Goal: Task Accomplishment & Management: Complete application form

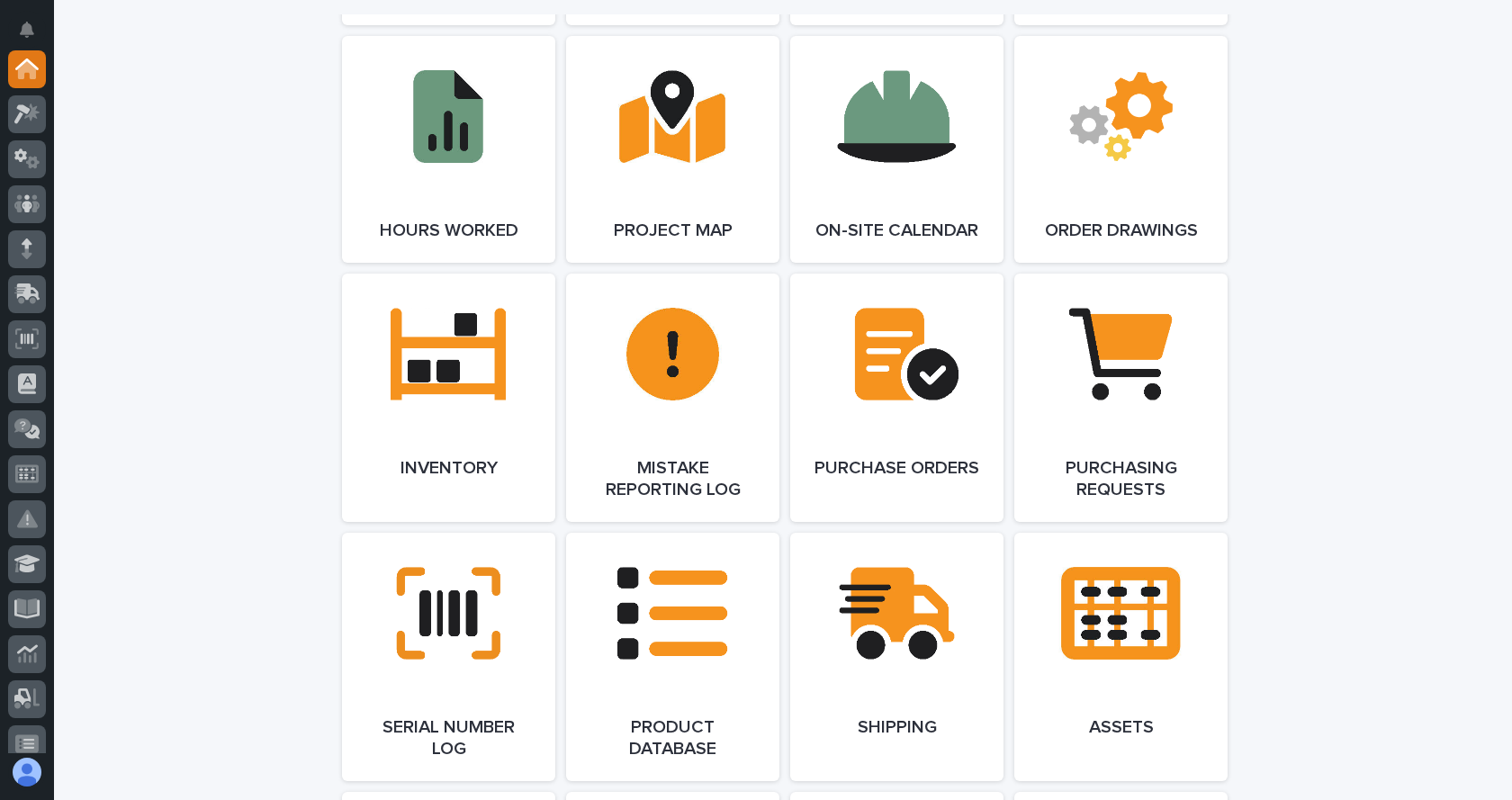
scroll to position [1801, 0]
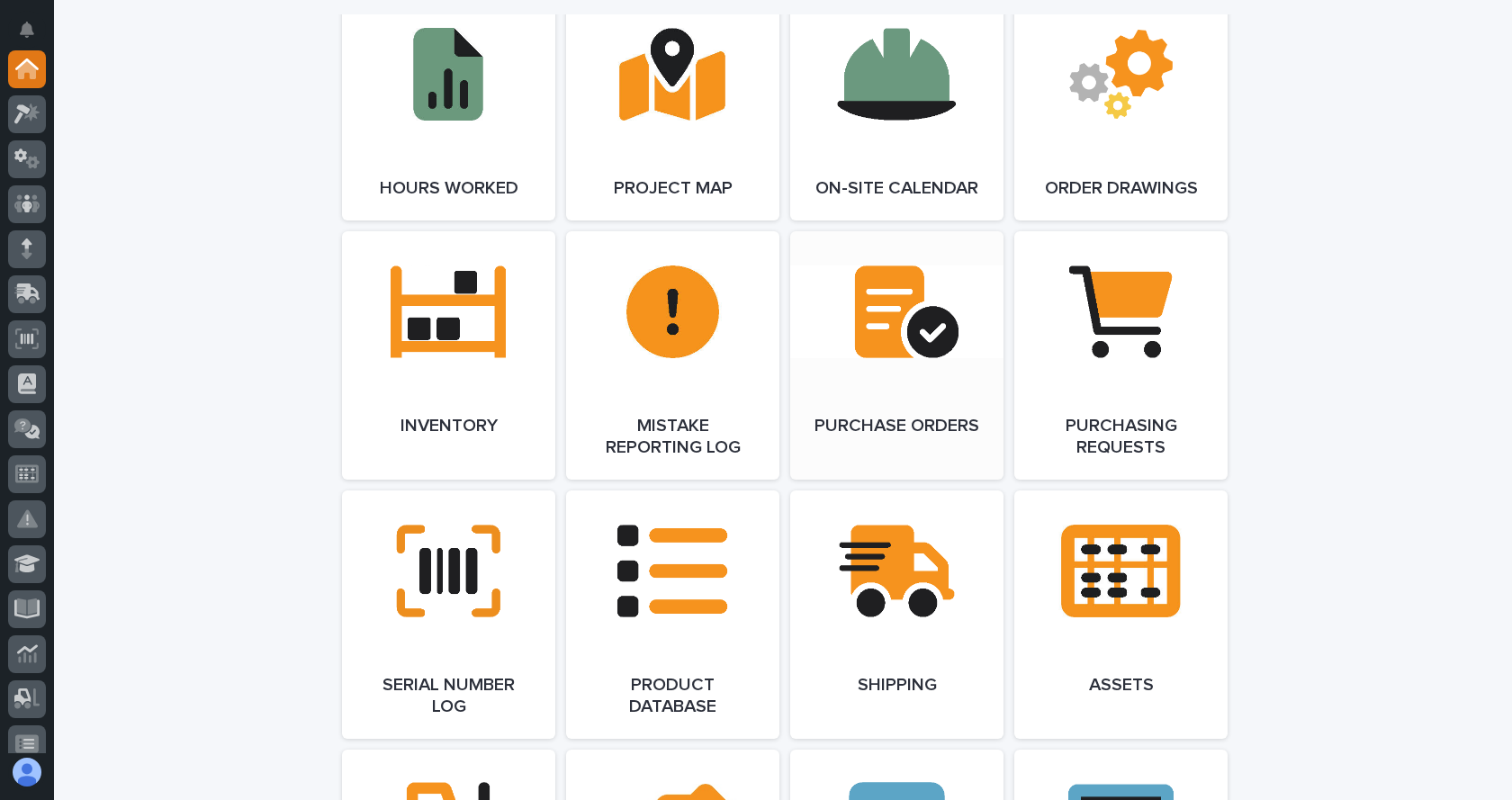
click at [905, 392] on link "Open Link" at bounding box center [897, 356] width 214 height 248
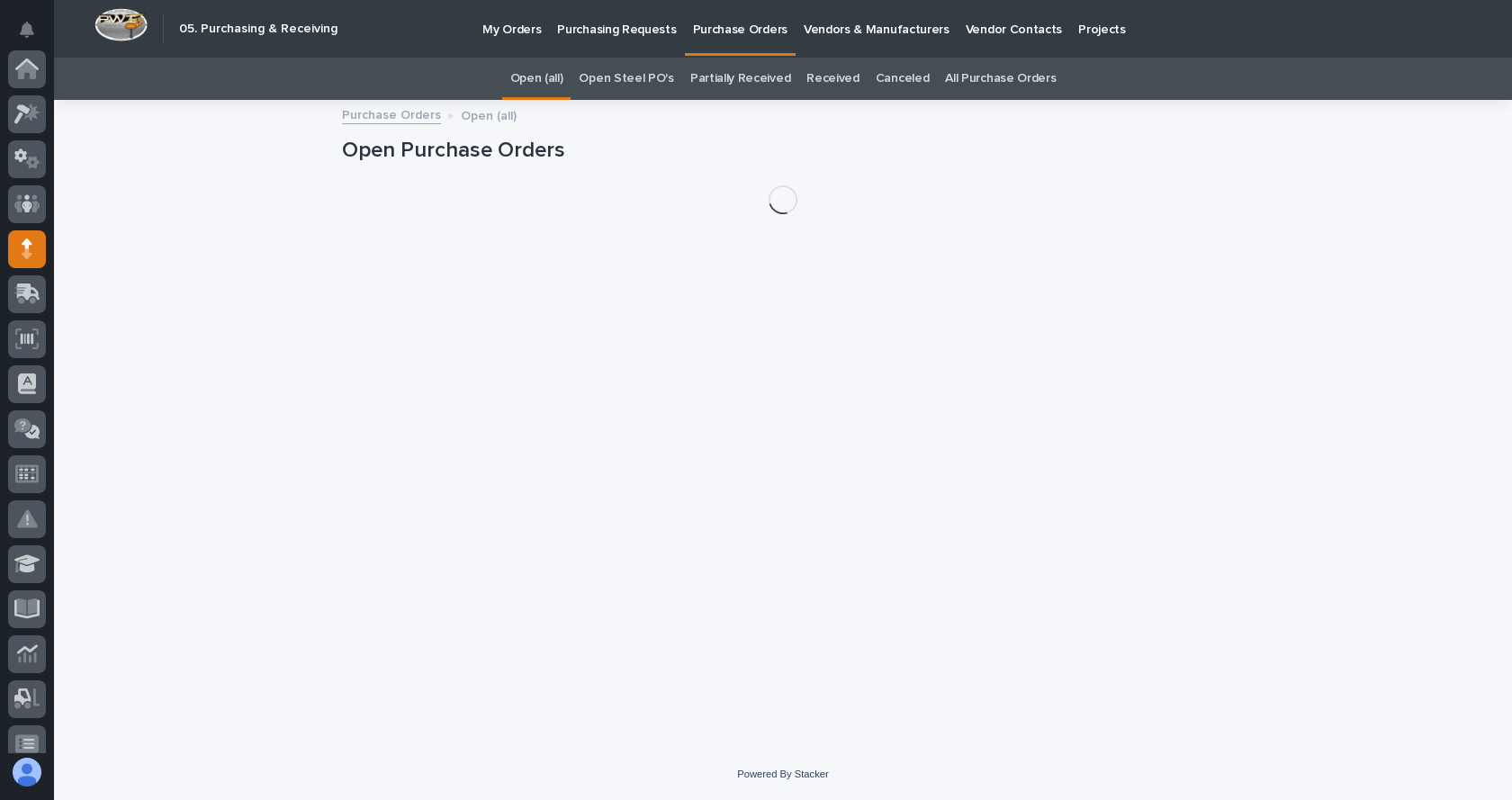
scroll to position [180, 0]
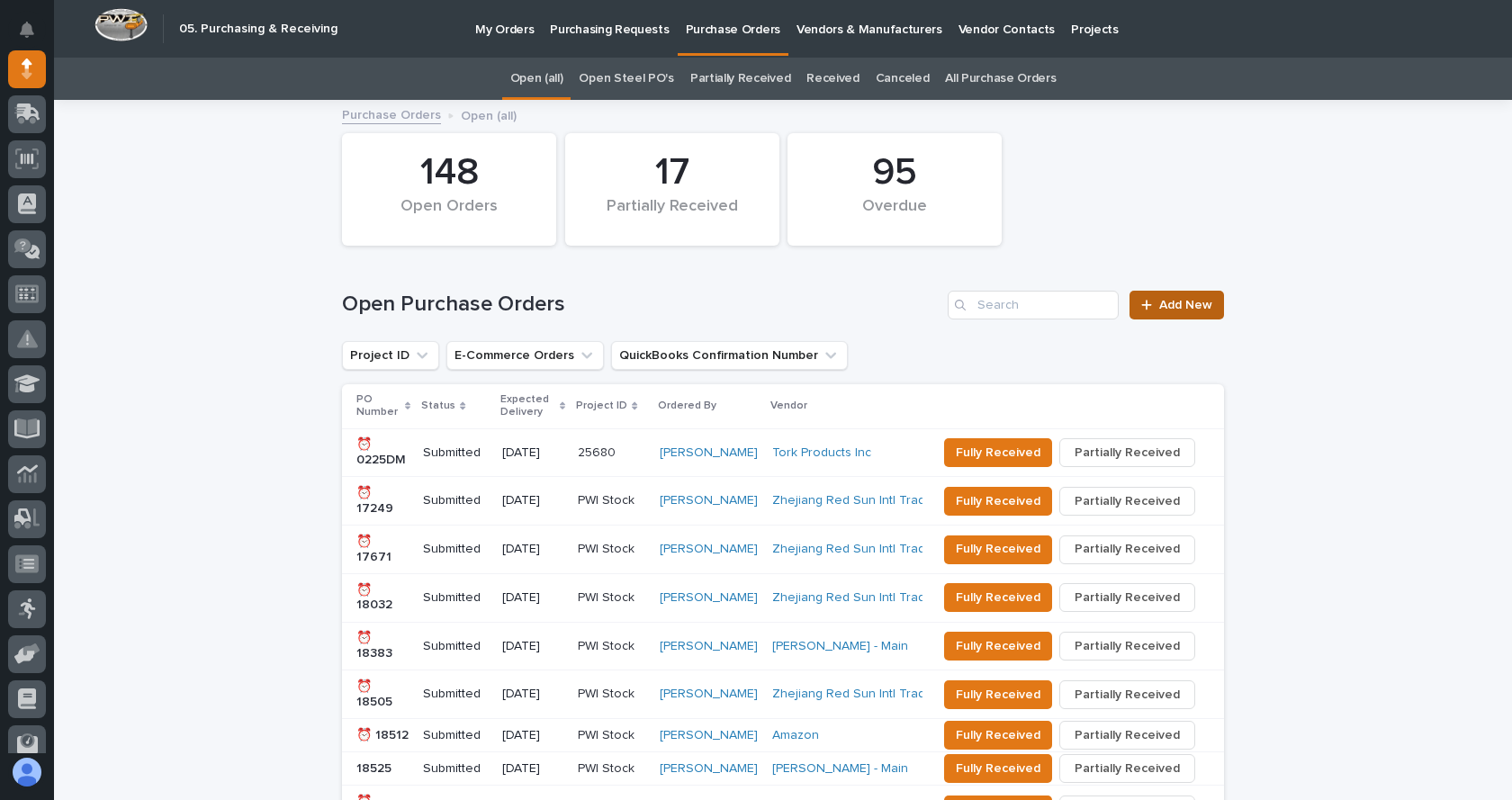
click at [1176, 297] on link "Add New" at bounding box center [1176, 305] width 94 height 29
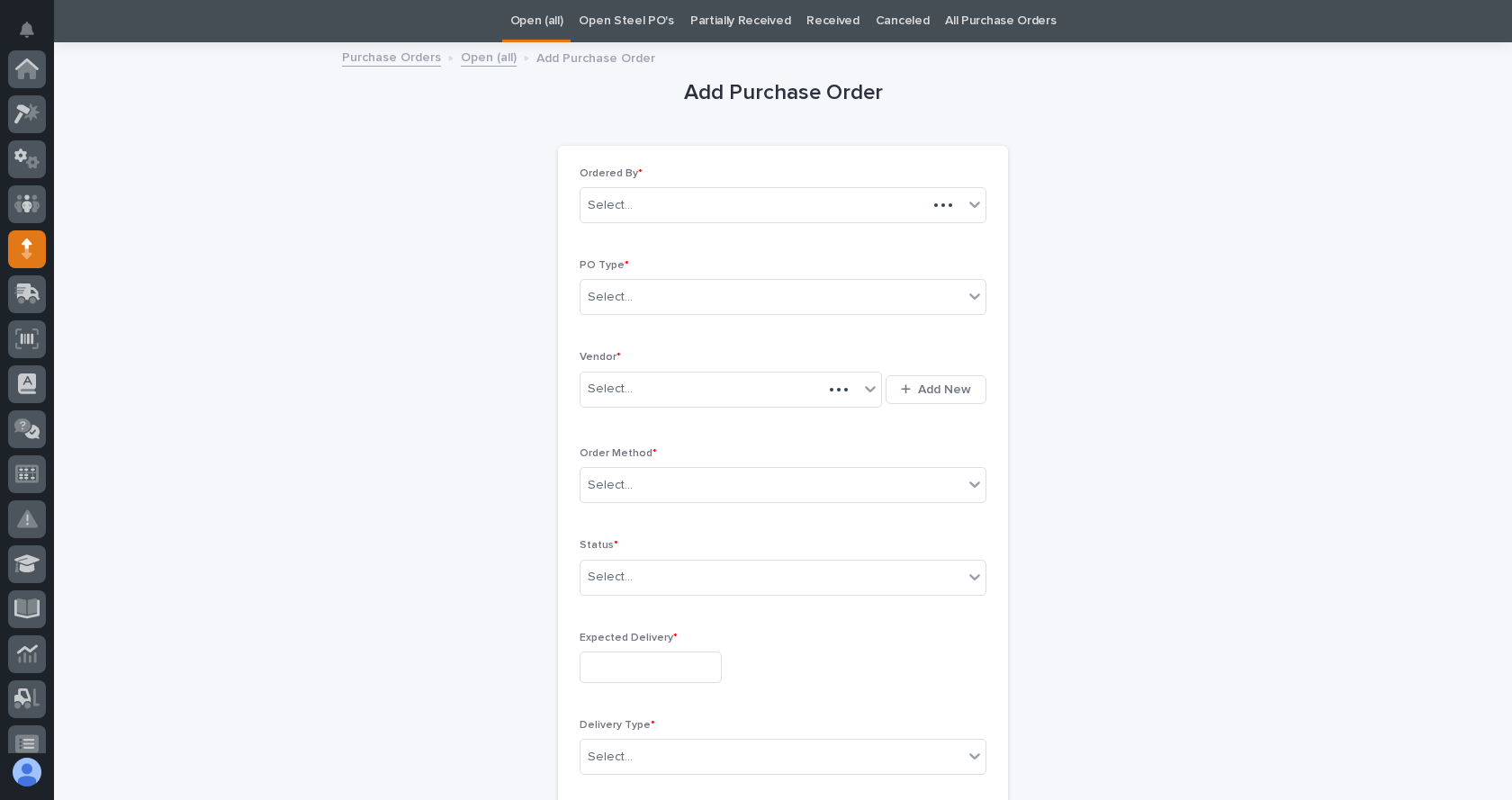
scroll to position [180, 0]
click at [957, 294] on div "Select..." at bounding box center [783, 297] width 407 height 36
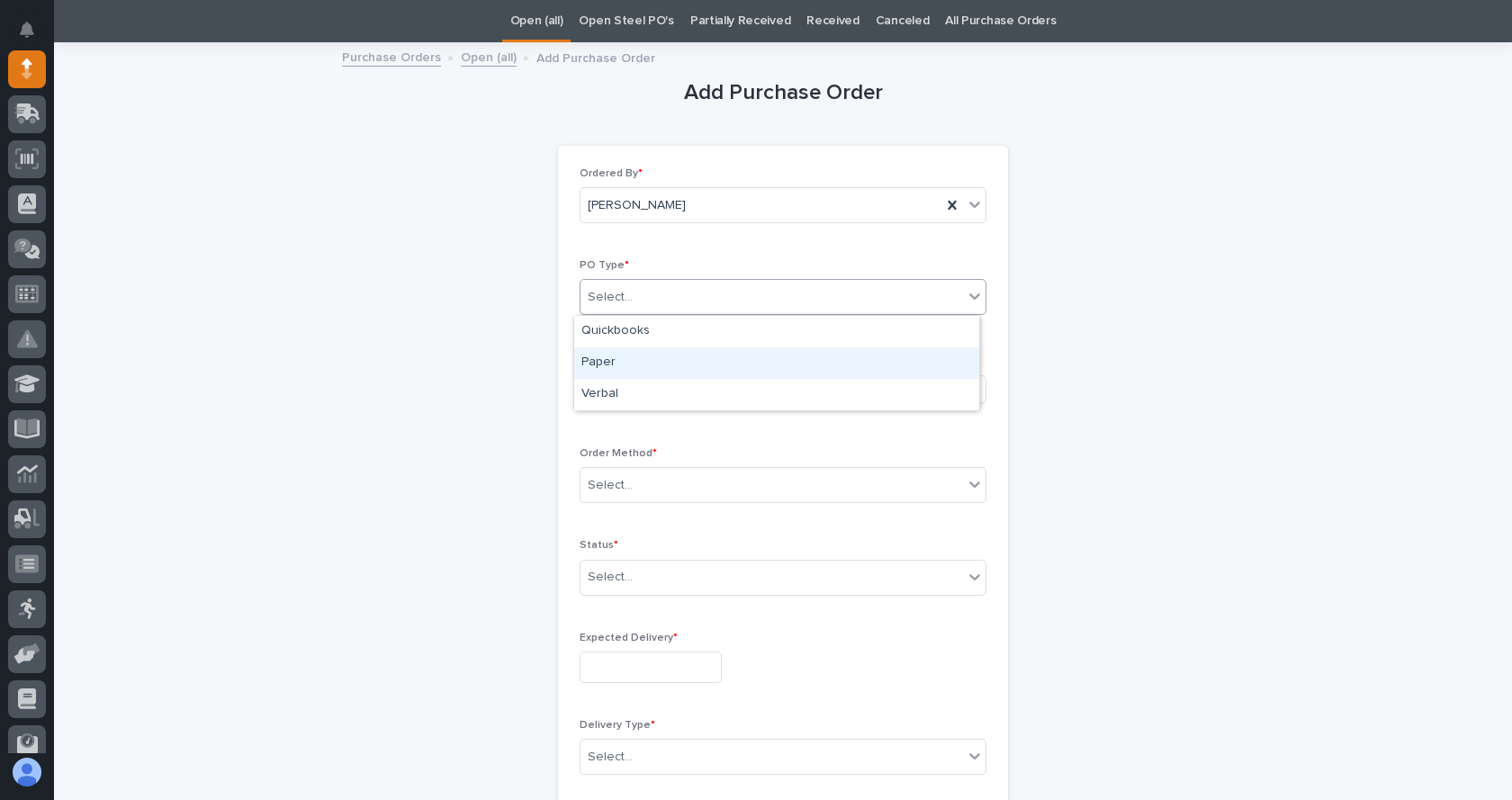
click at [611, 354] on div "Paper" at bounding box center [777, 363] width 405 height 32
click at [862, 394] on icon at bounding box center [870, 388] width 18 height 18
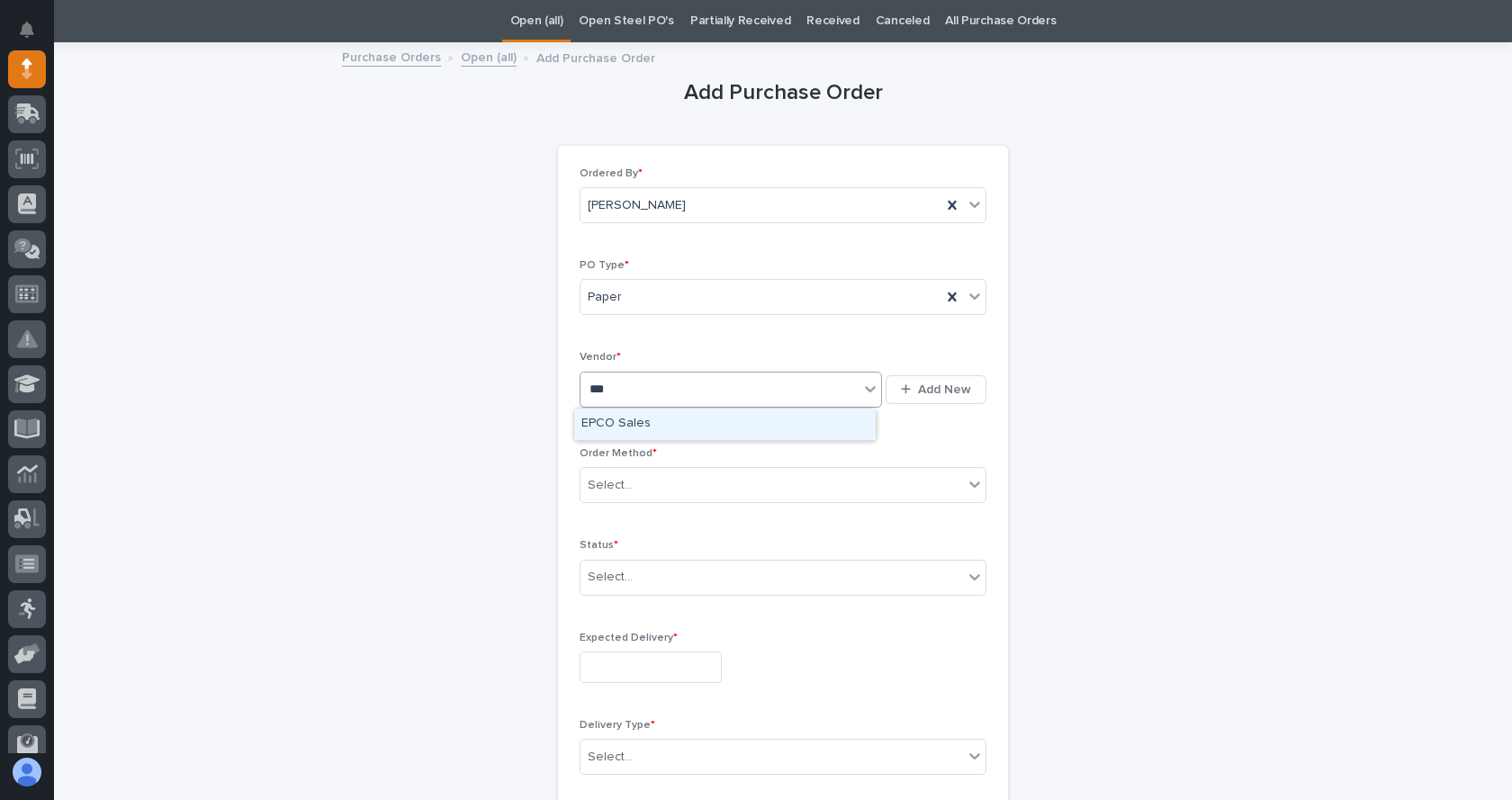
type input "****"
click at [606, 418] on div "EPCO Sales" at bounding box center [724, 425] width 301 height 32
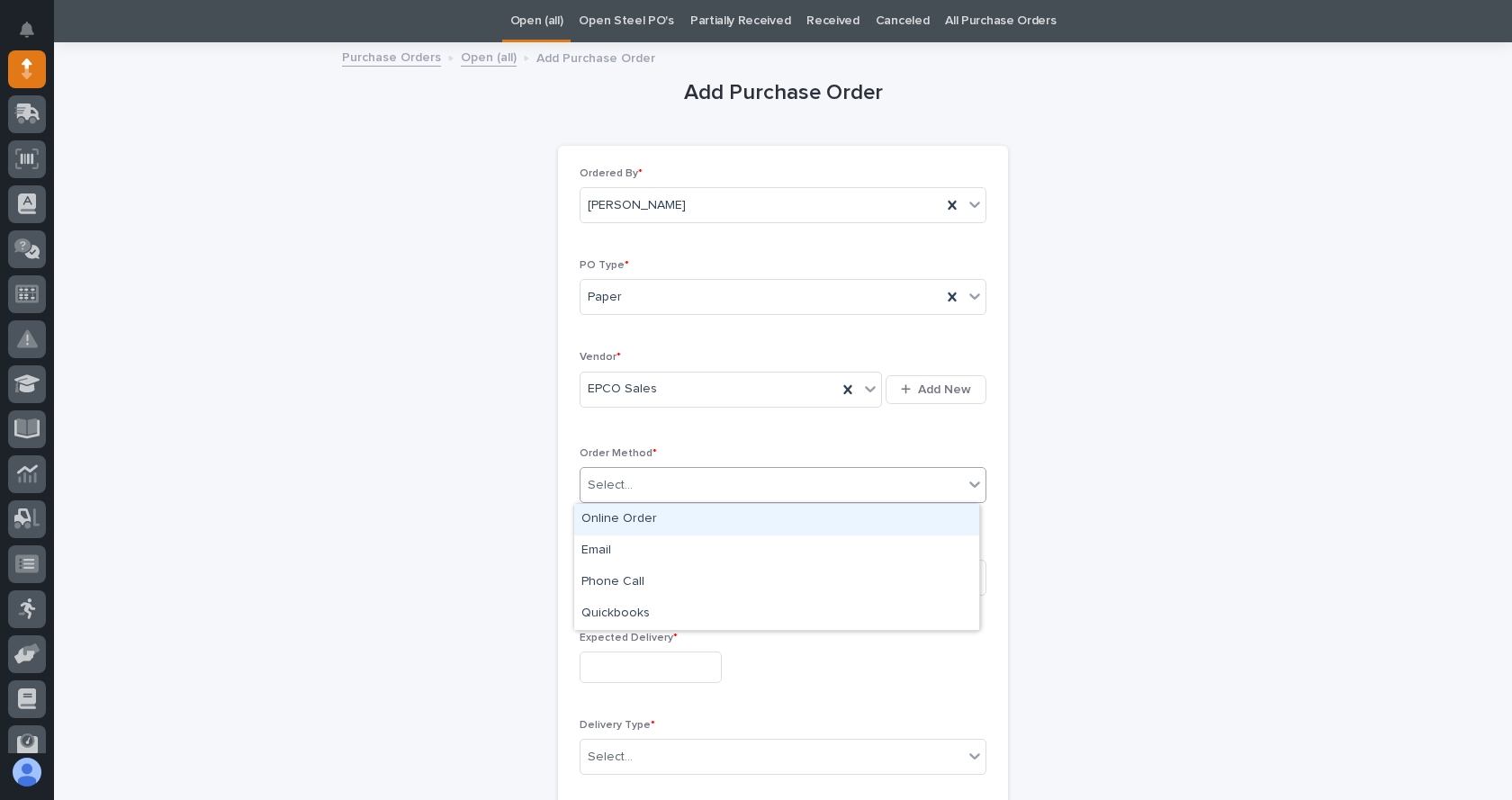
click at [966, 484] on icon at bounding box center [974, 484] width 18 height 18
click at [644, 512] on div "Online Order" at bounding box center [777, 520] width 405 height 32
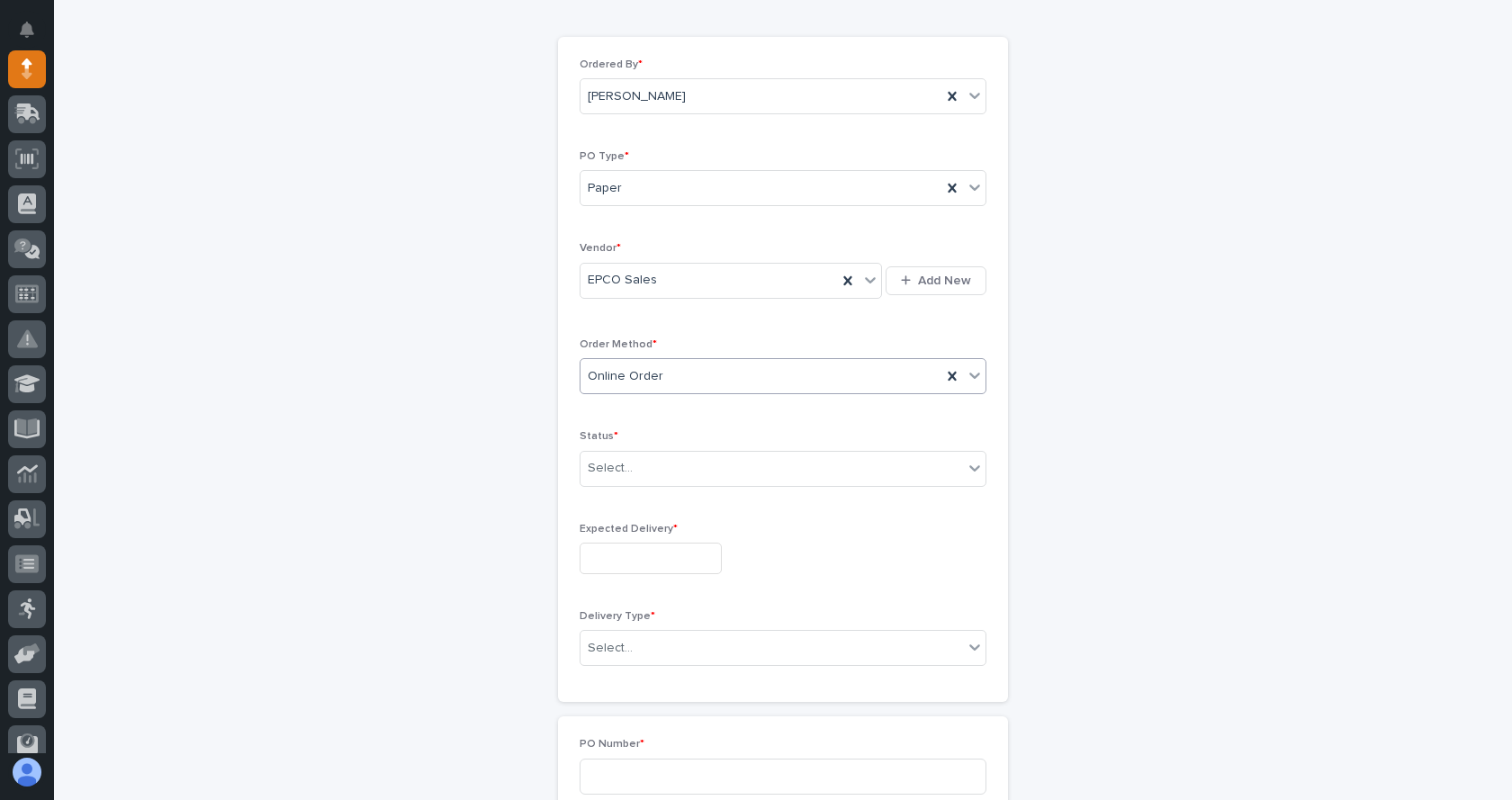
scroll to position [238, 0]
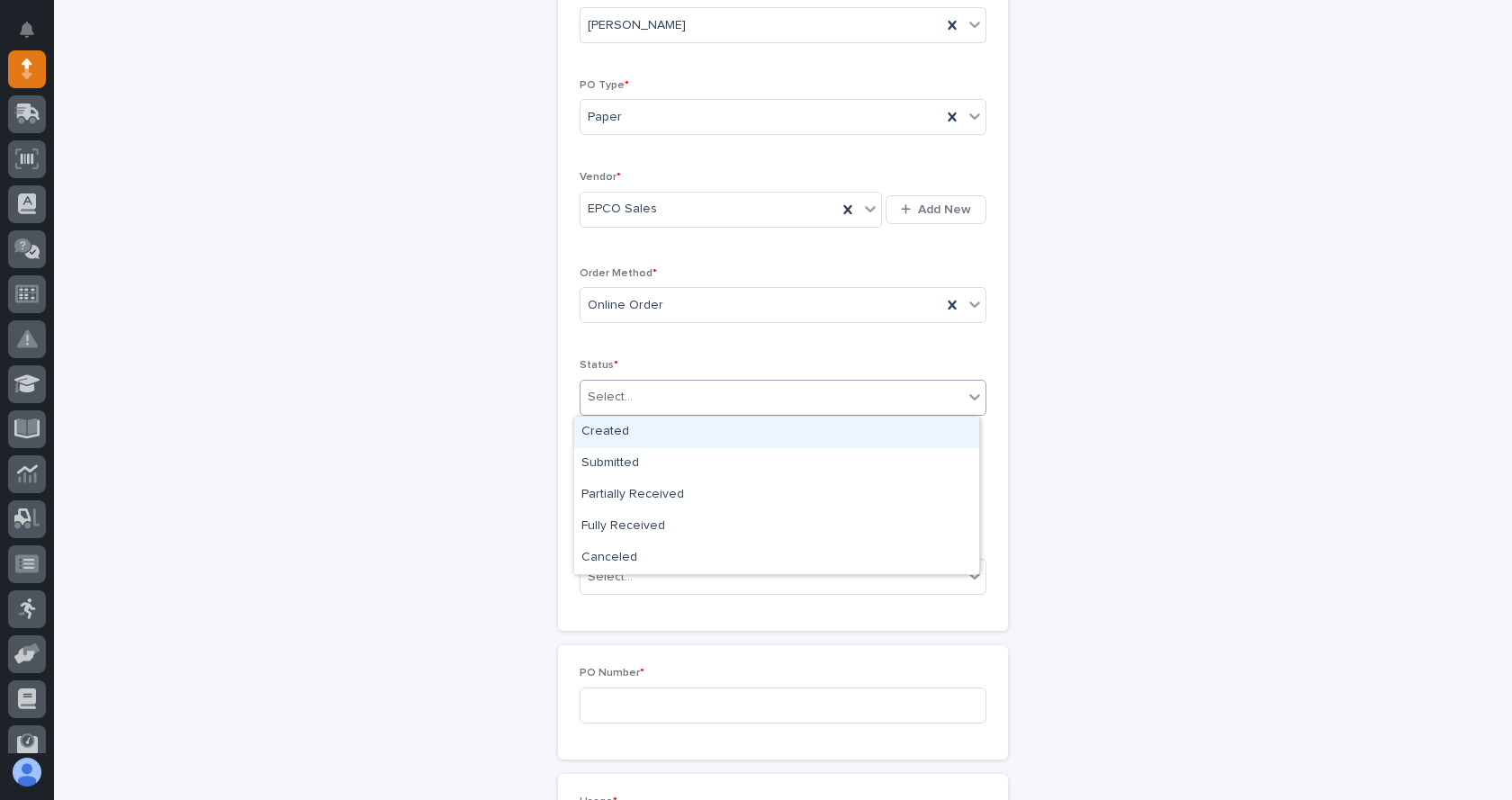
click at [966, 402] on icon at bounding box center [974, 397] width 18 height 18
drag, startPoint x: 595, startPoint y: 428, endPoint x: 606, endPoint y: 428, distance: 11.0
click at [597, 429] on div "Created" at bounding box center [777, 433] width 405 height 32
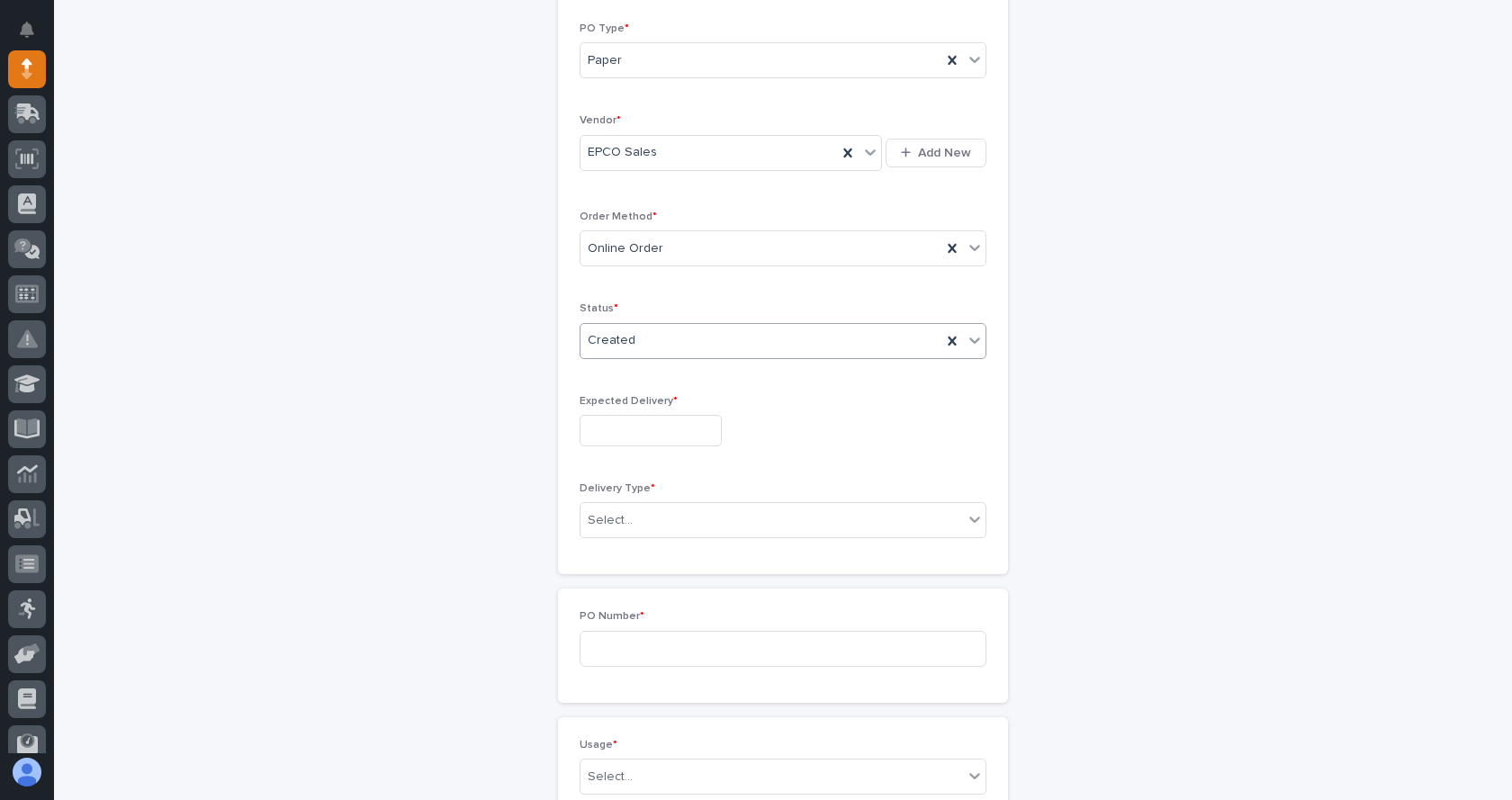
scroll to position [302, 0]
click at [651, 410] on input "text" at bounding box center [651, 424] width 142 height 32
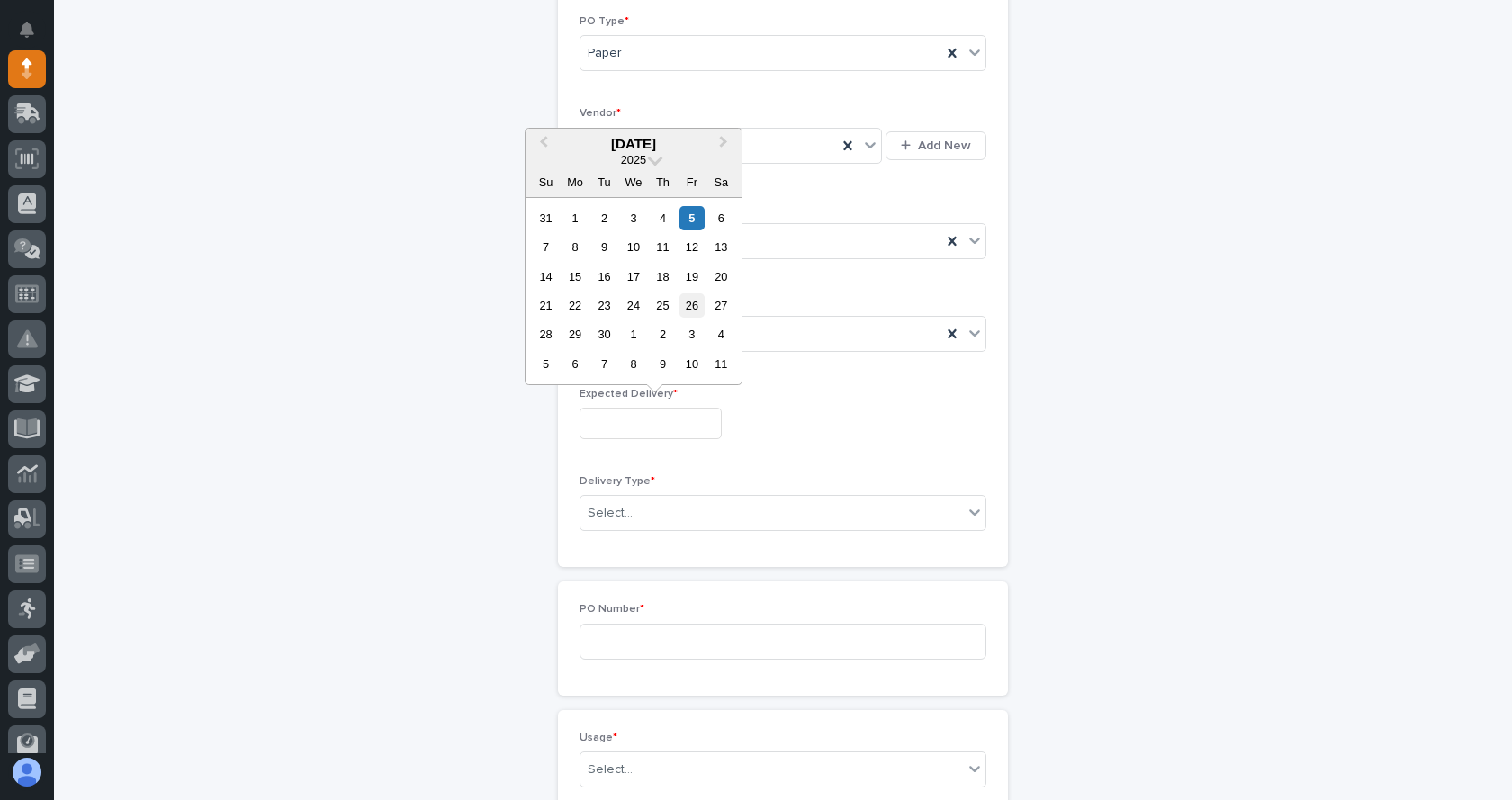
click at [693, 302] on div "26" at bounding box center [692, 305] width 24 height 24
type input "**********"
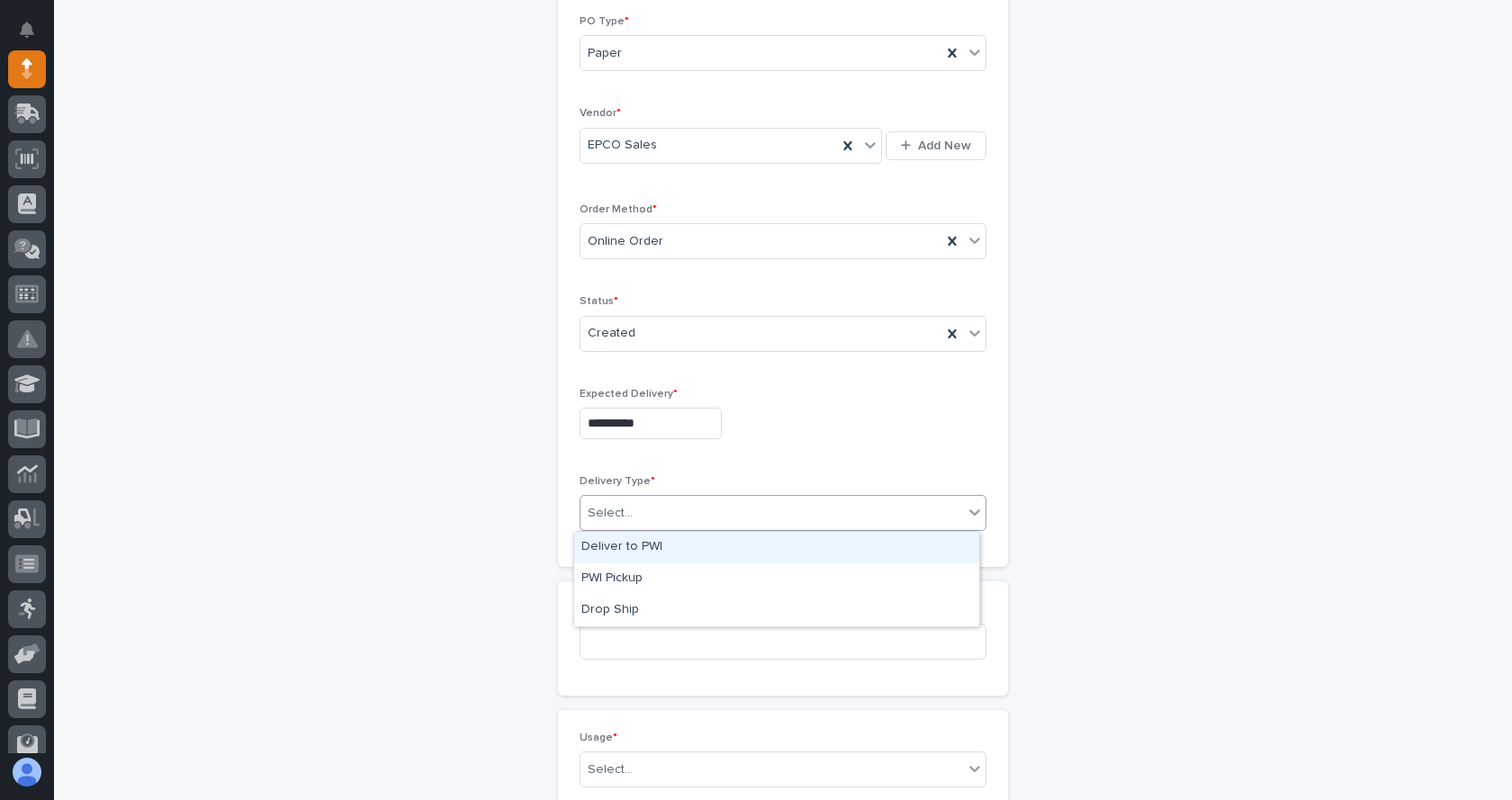
click at [964, 502] on div at bounding box center [974, 512] width 21 height 33
click at [623, 542] on div "Deliver to PWI" at bounding box center [777, 548] width 405 height 32
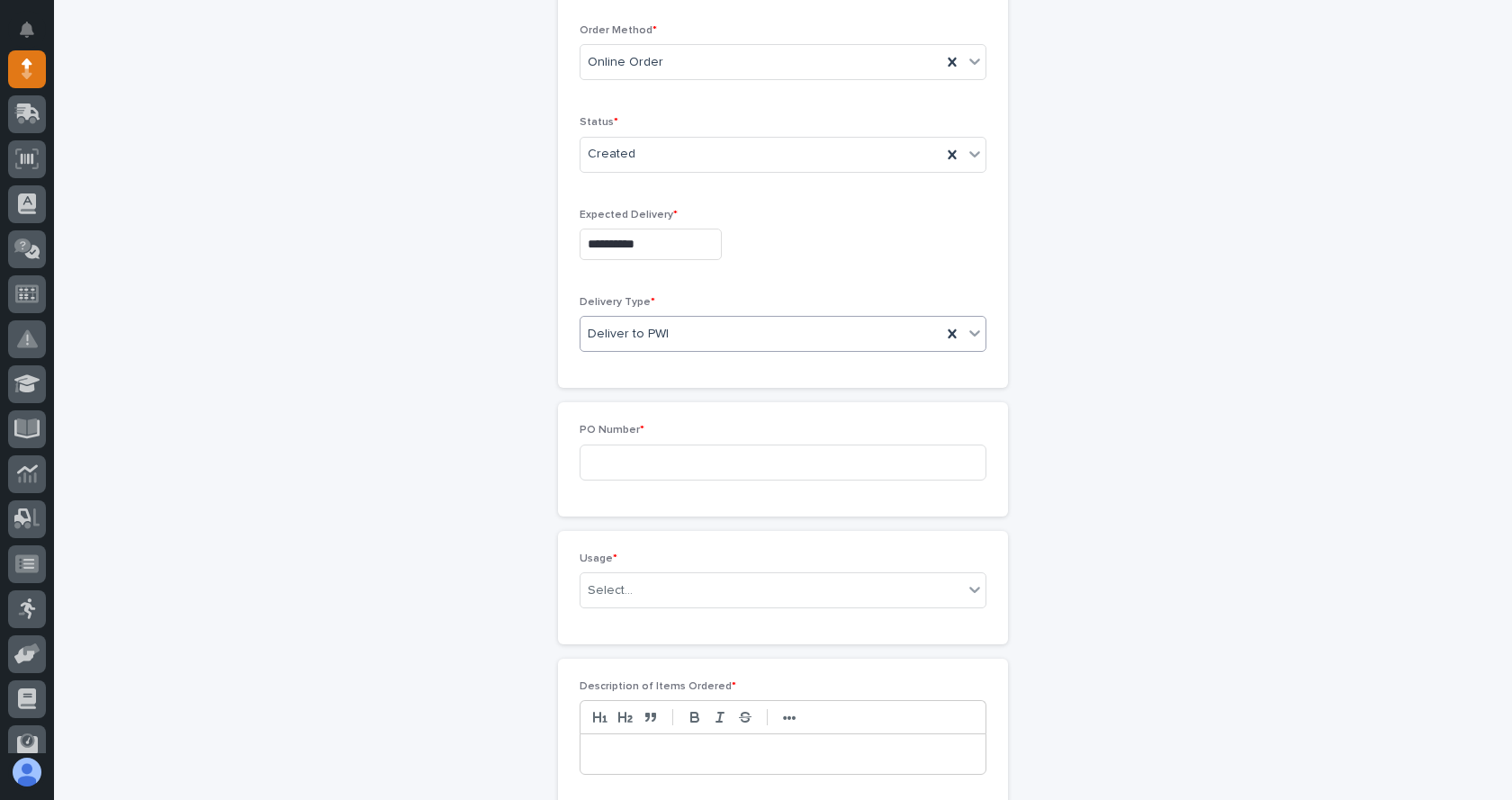
scroll to position [482, 0]
click at [913, 461] on input at bounding box center [783, 461] width 407 height 36
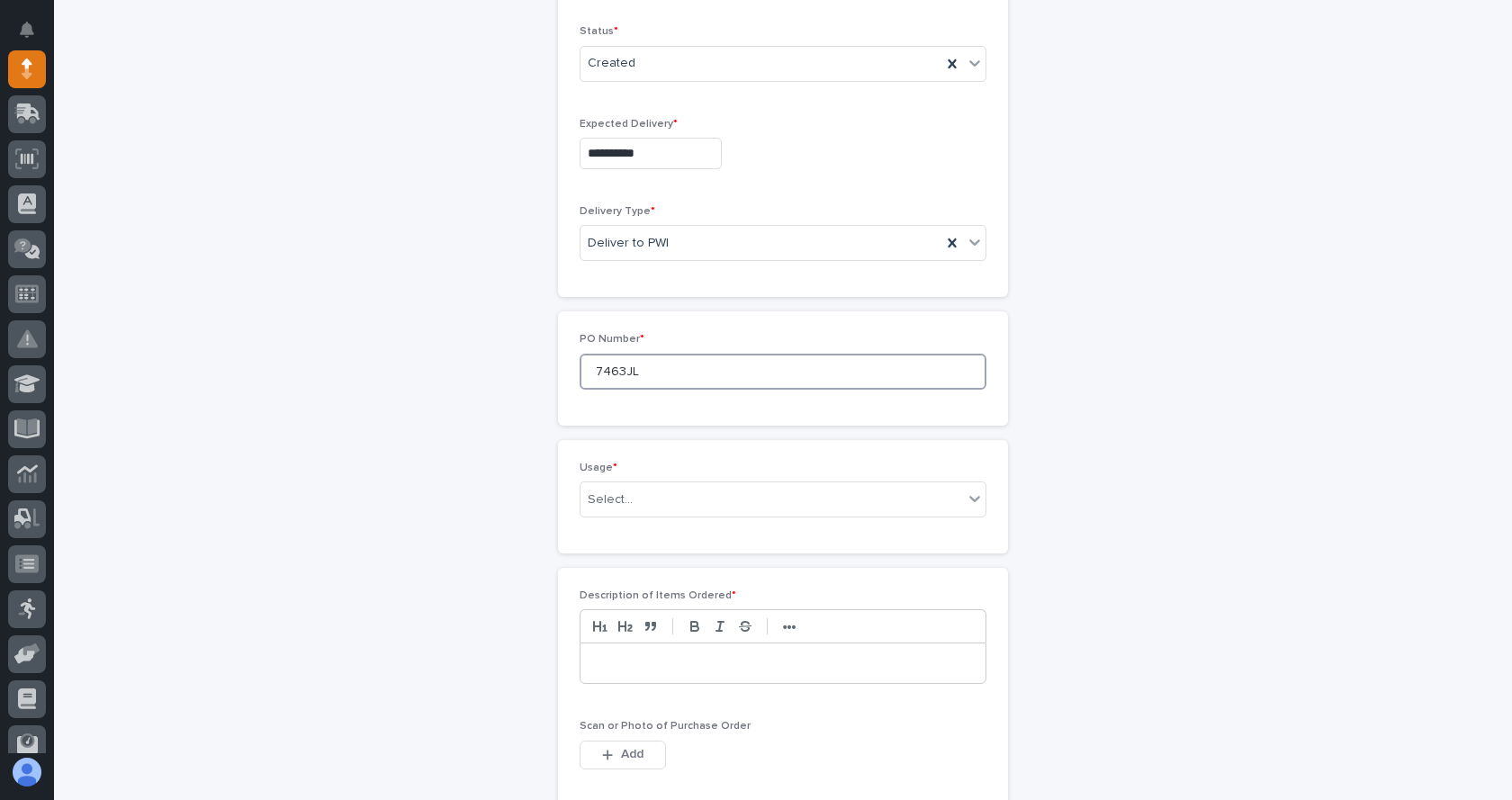
type input "7463JL"
click at [983, 500] on div "Usage * Select..." at bounding box center [783, 498] width 450 height 114
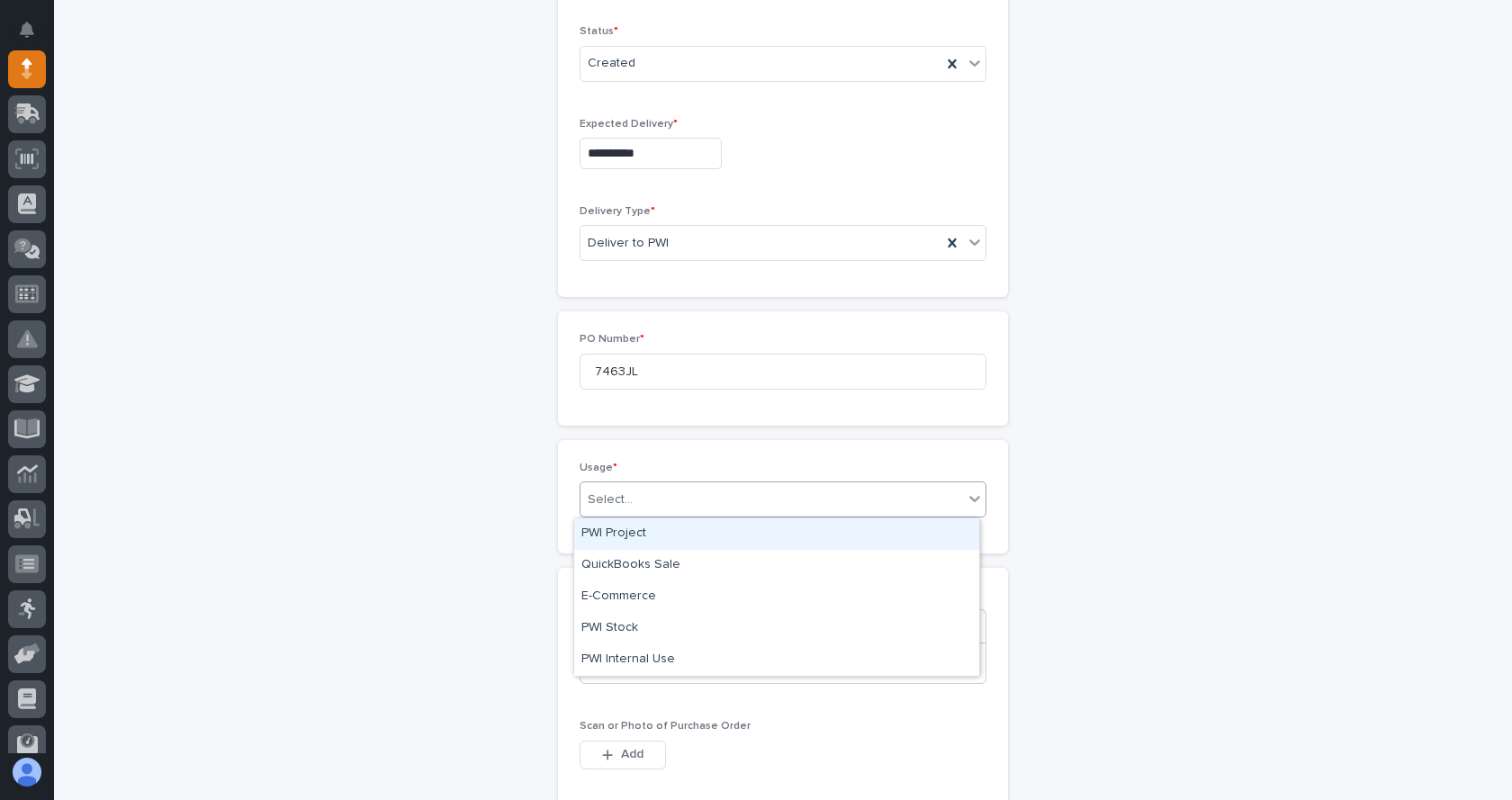
click at [969, 498] on icon at bounding box center [974, 498] width 18 height 18
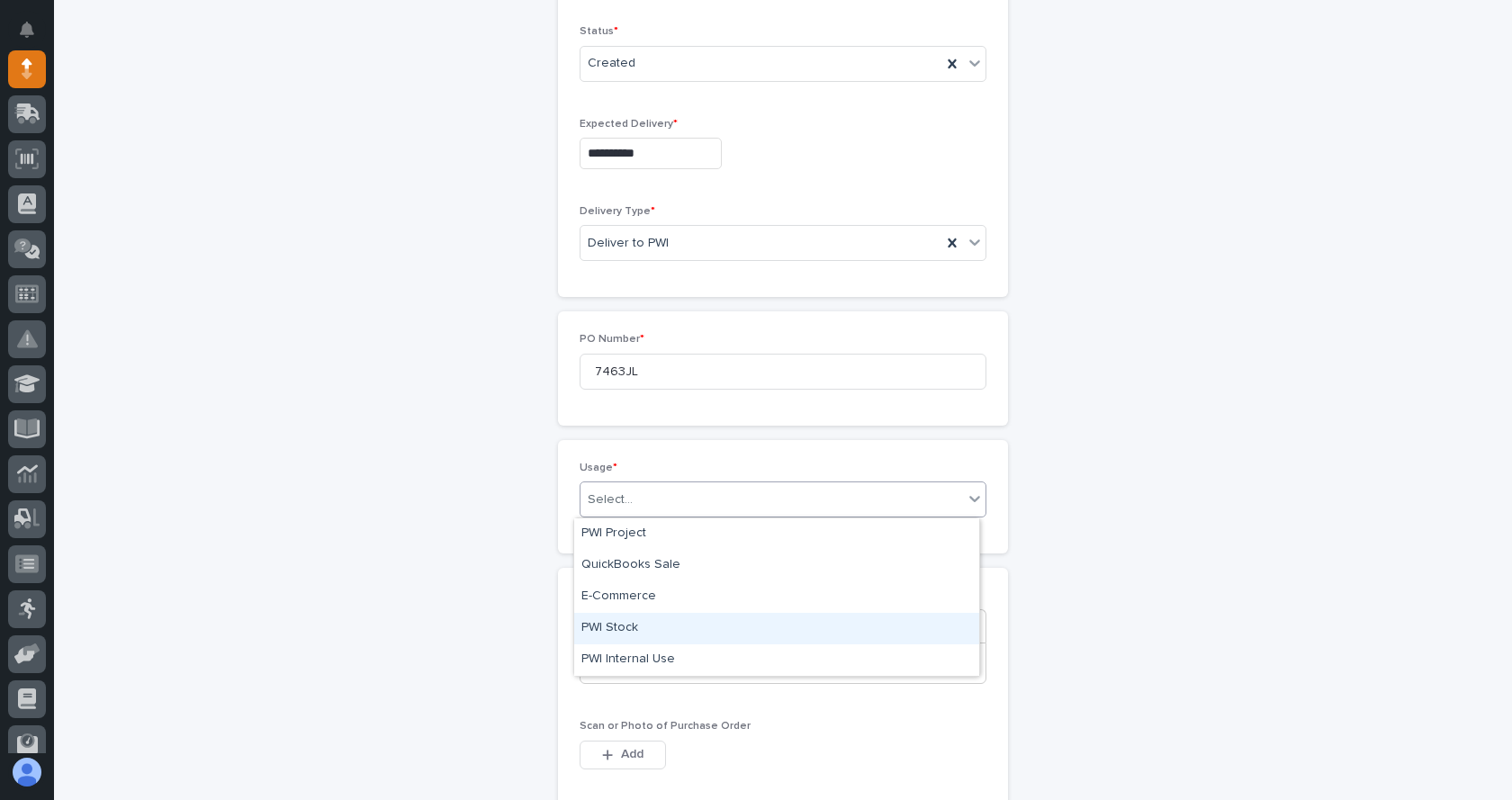
click at [607, 624] on div "PWI Stock" at bounding box center [777, 629] width 405 height 32
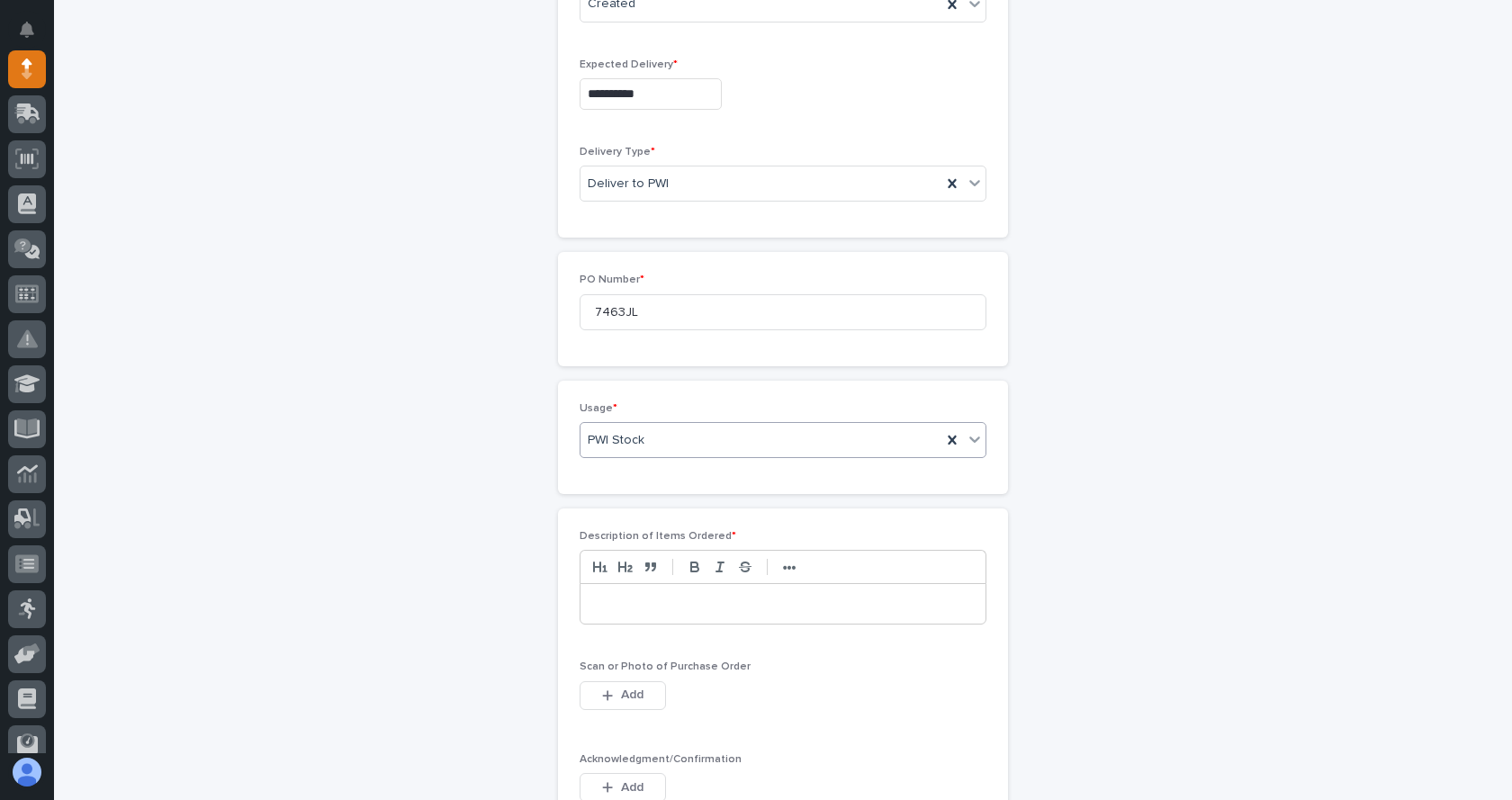
scroll to position [662, 0]
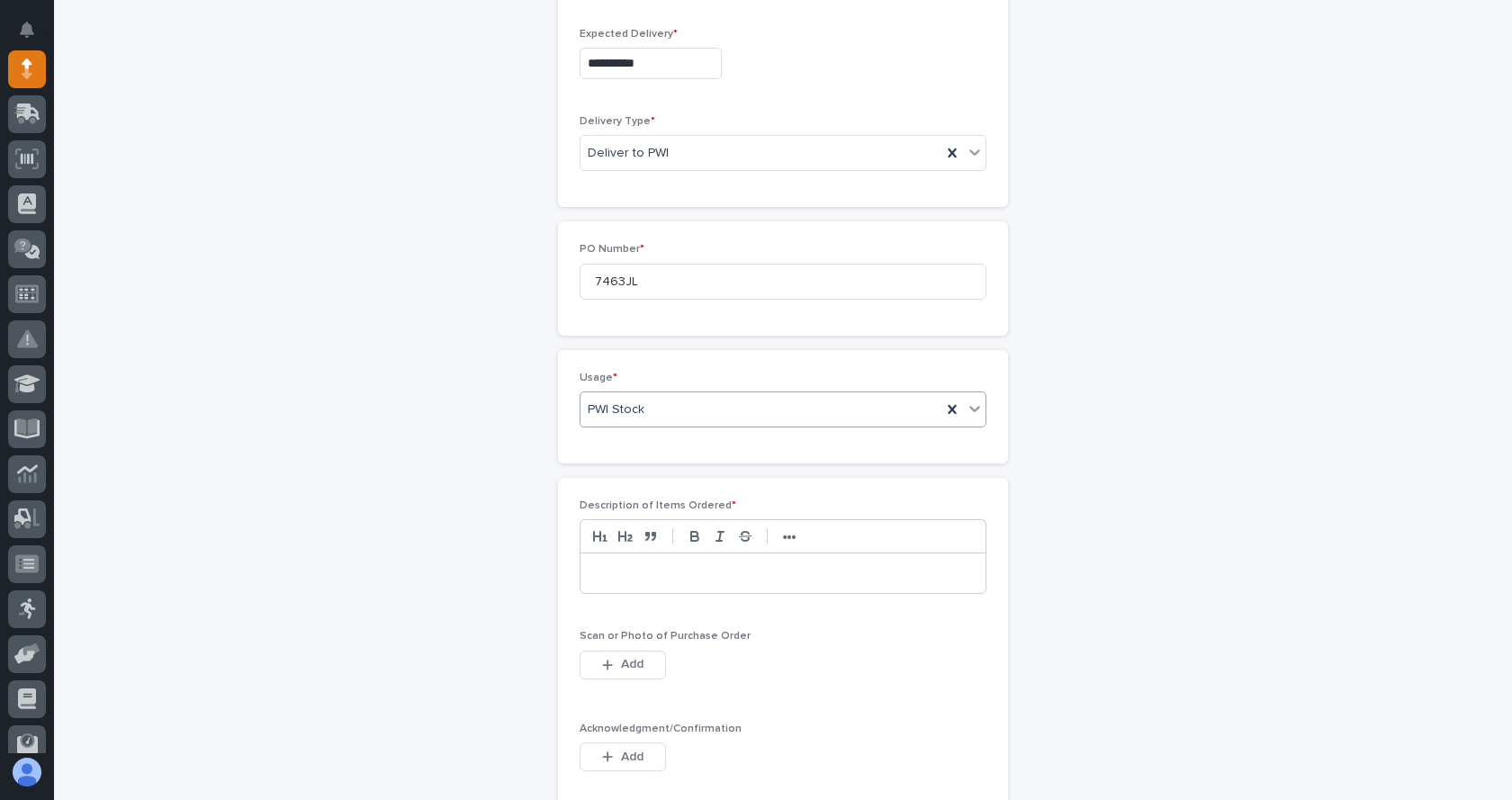
click at [718, 569] on p at bounding box center [783, 573] width 378 height 18
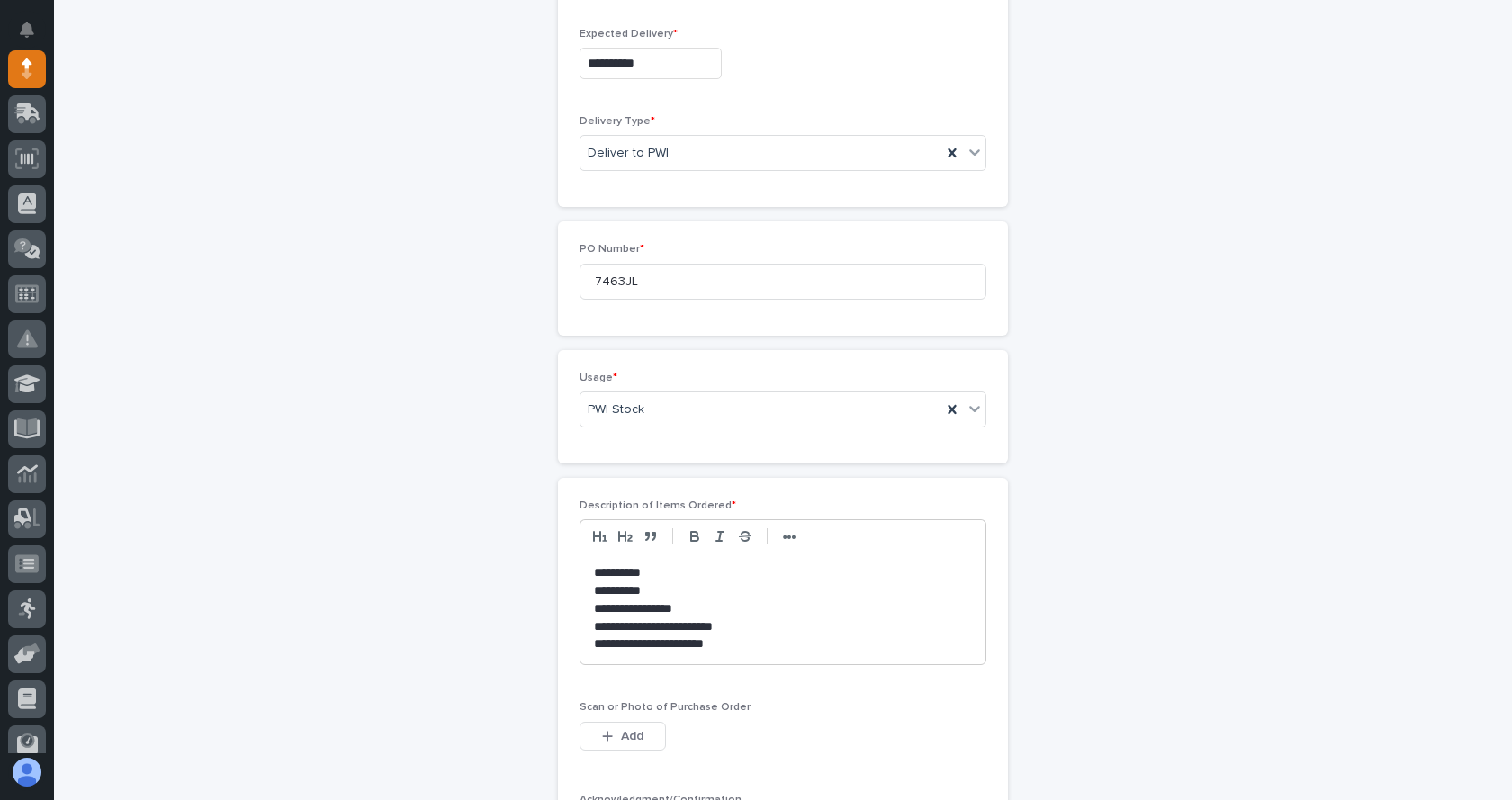
click at [671, 574] on p "**********" at bounding box center [783, 573] width 378 height 18
click at [651, 590] on p "**********" at bounding box center [783, 591] width 378 height 18
click at [736, 642] on p "**********" at bounding box center [783, 644] width 378 height 18
click at [658, 642] on p "**********" at bounding box center [783, 644] width 378 height 18
click at [707, 642] on p "**********" at bounding box center [783, 644] width 378 height 18
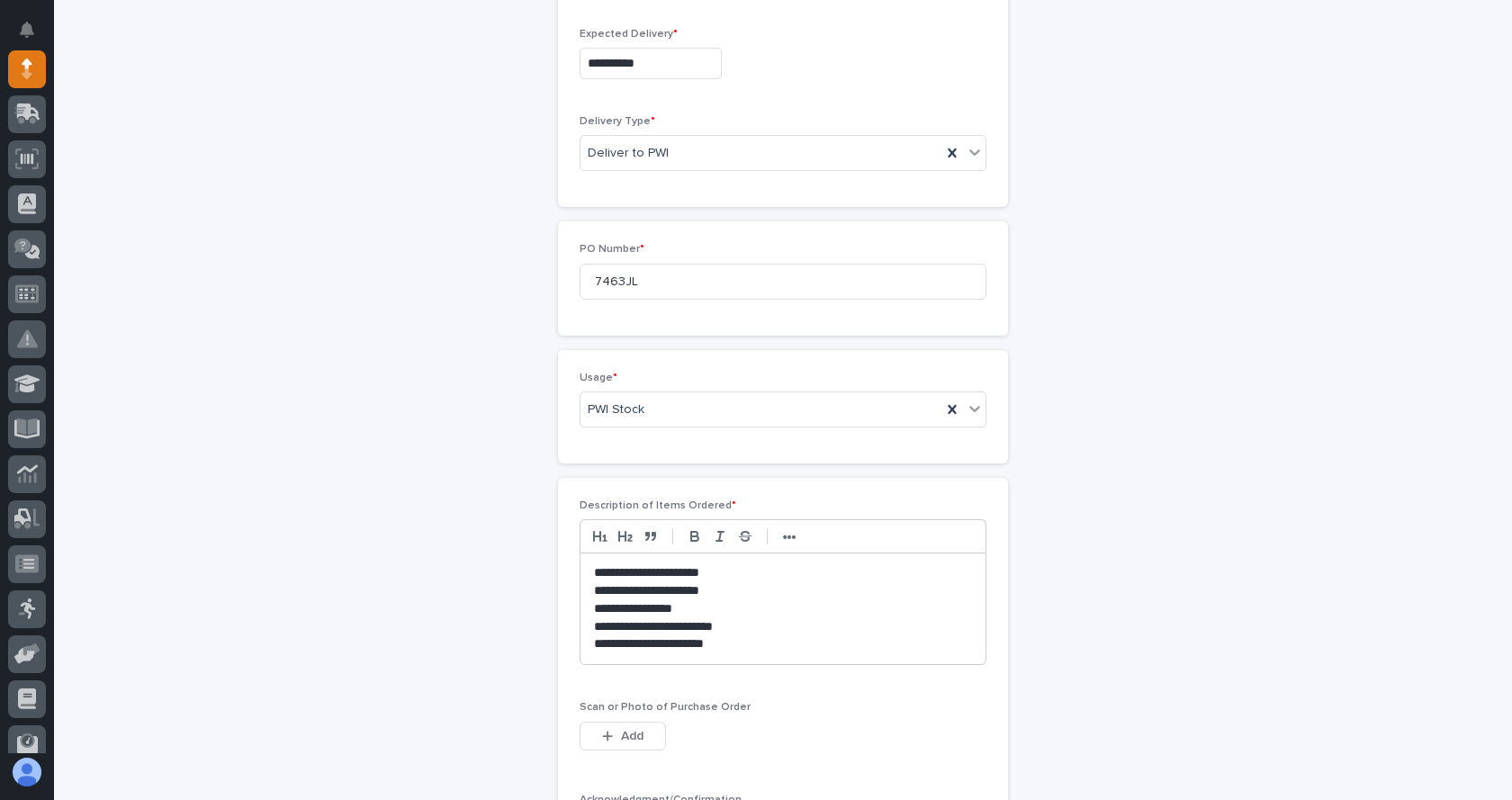
click at [732, 643] on p "**********" at bounding box center [783, 644] width 378 height 18
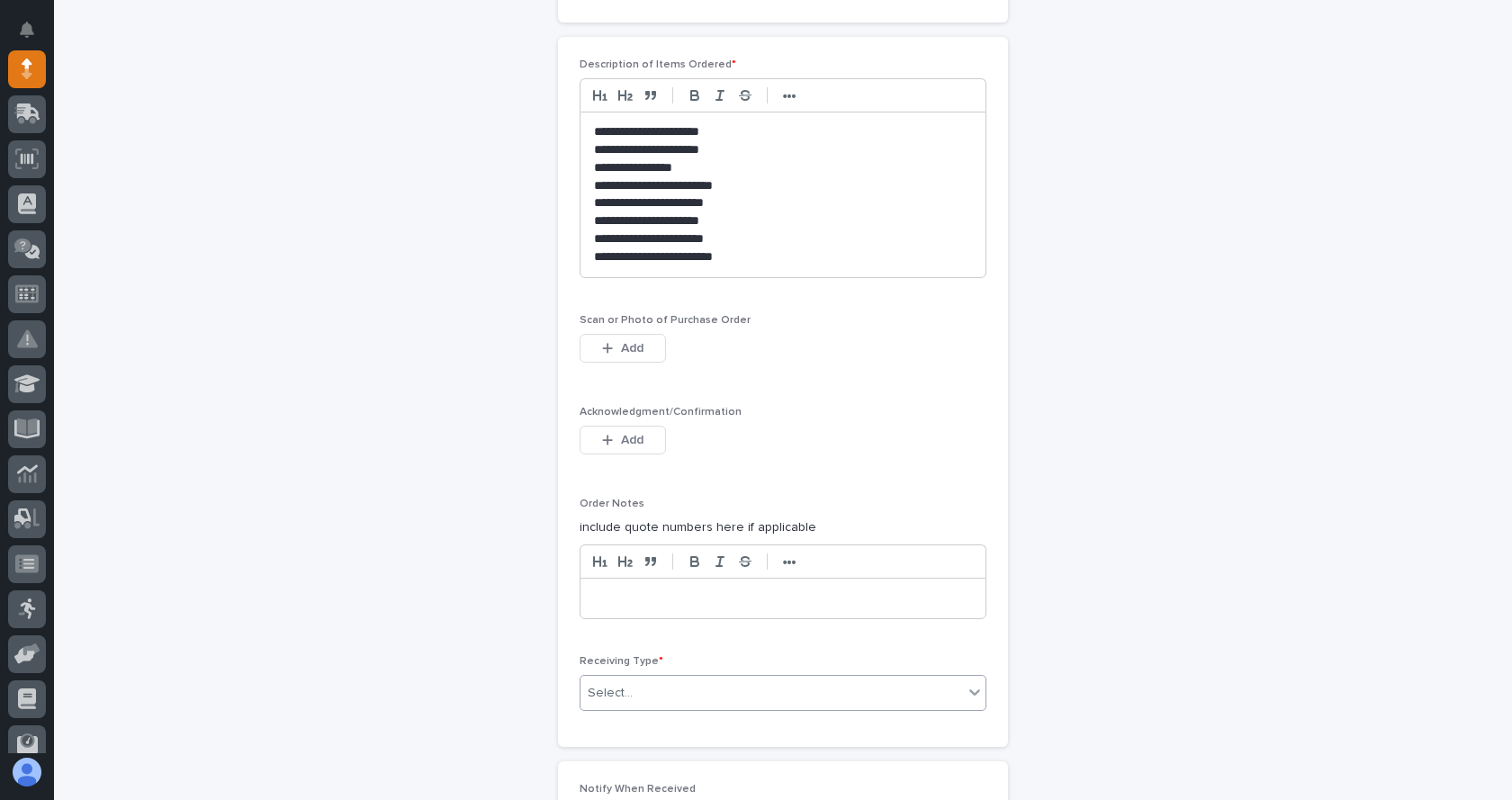
scroll to position [1112, 0]
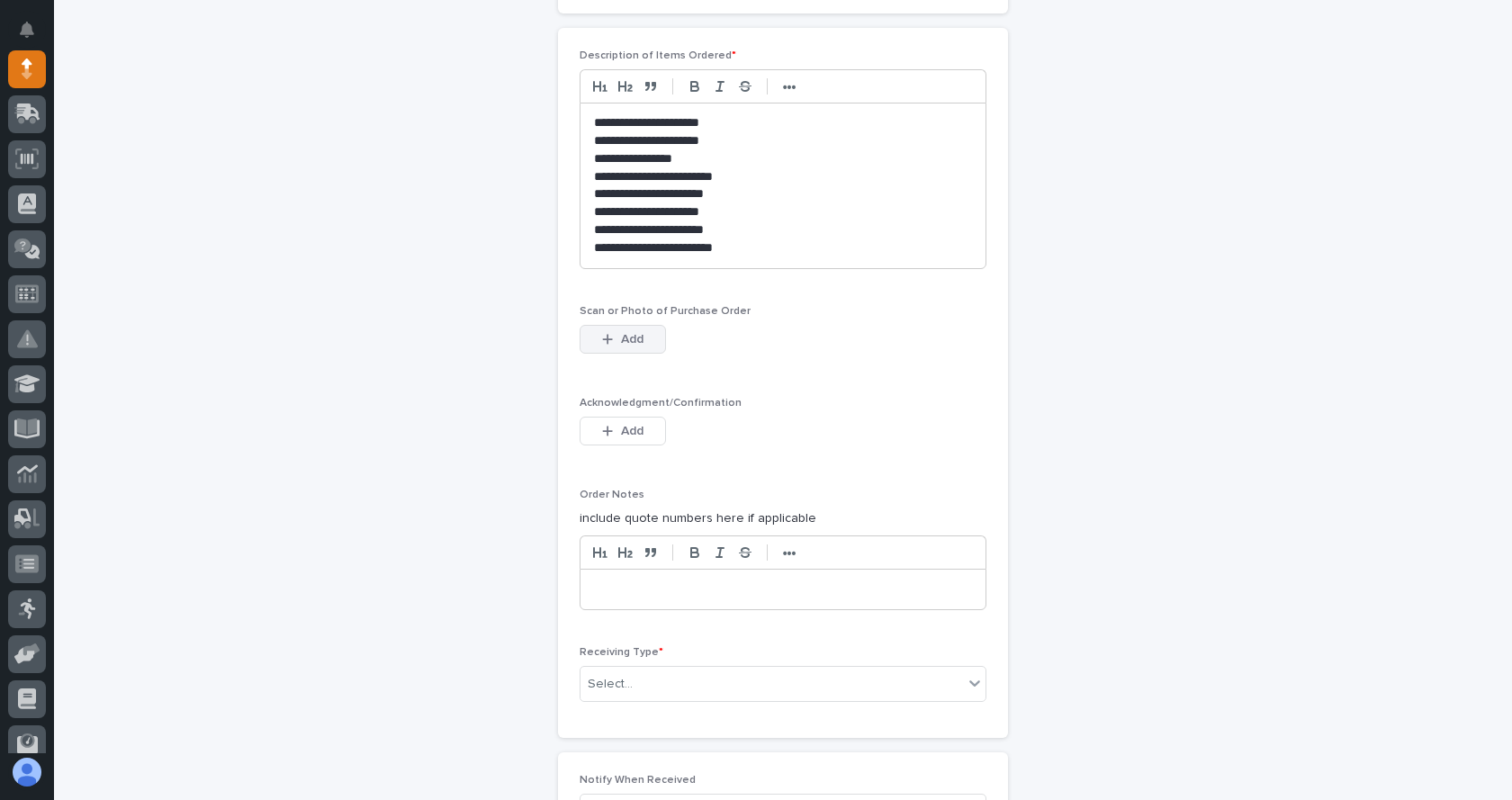
click at [612, 334] on button "Add" at bounding box center [623, 339] width 87 height 29
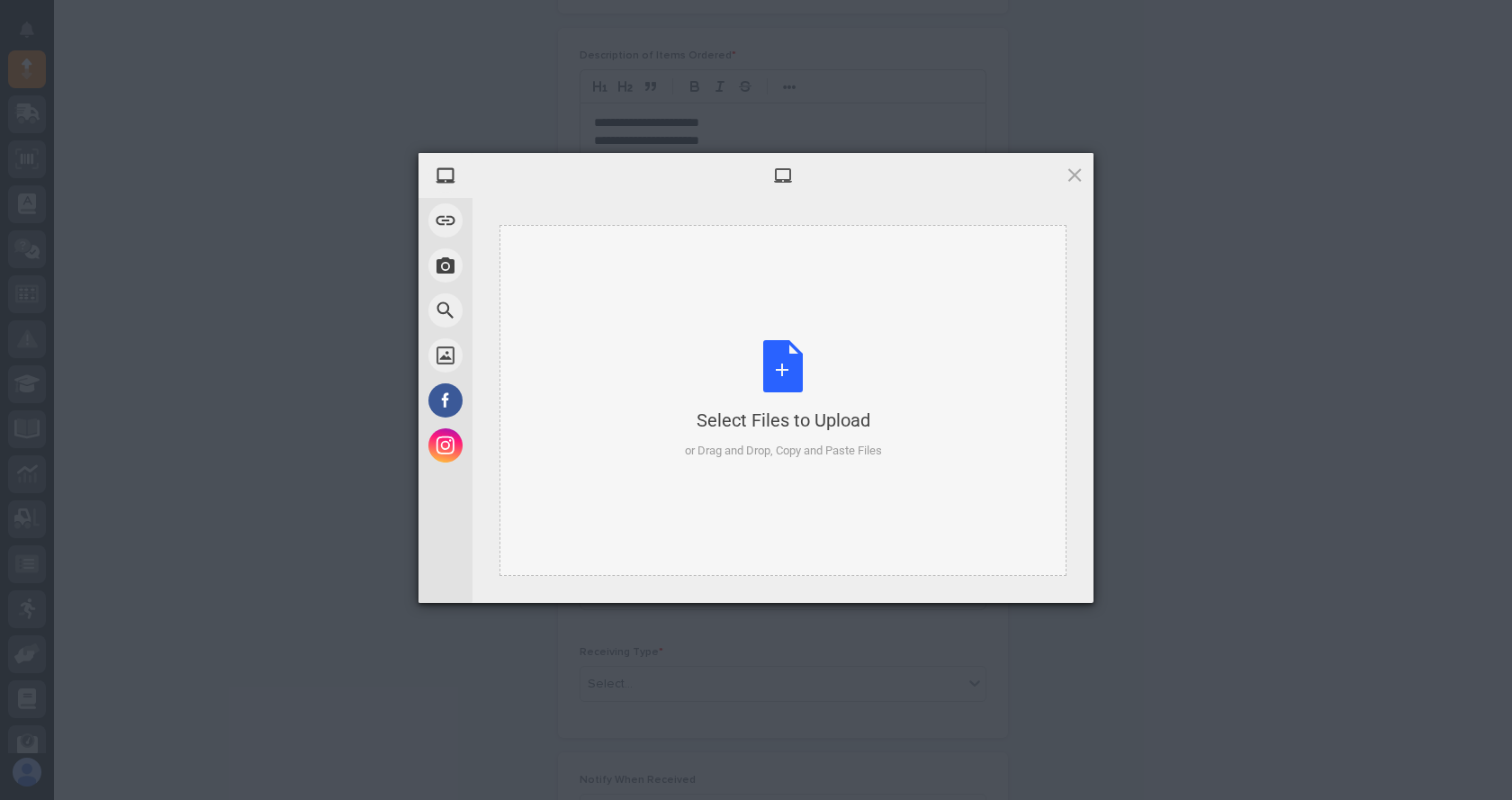
click at [797, 376] on div "Select Files to Upload or Drag and Drop, Copy and Paste Files" at bounding box center [783, 400] width 197 height 119
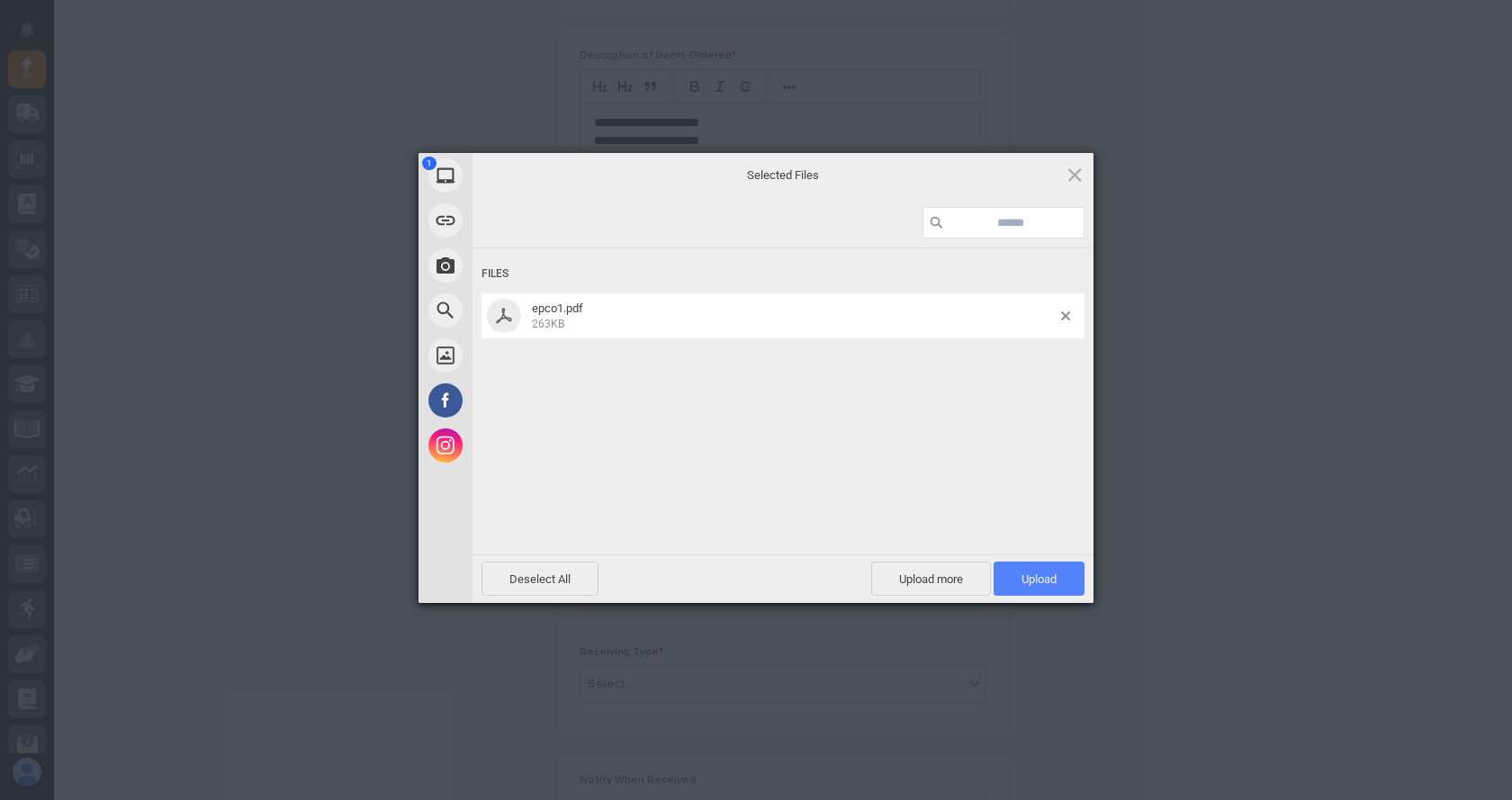
click at [1030, 573] on span "Upload 1" at bounding box center [1040, 579] width 35 height 13
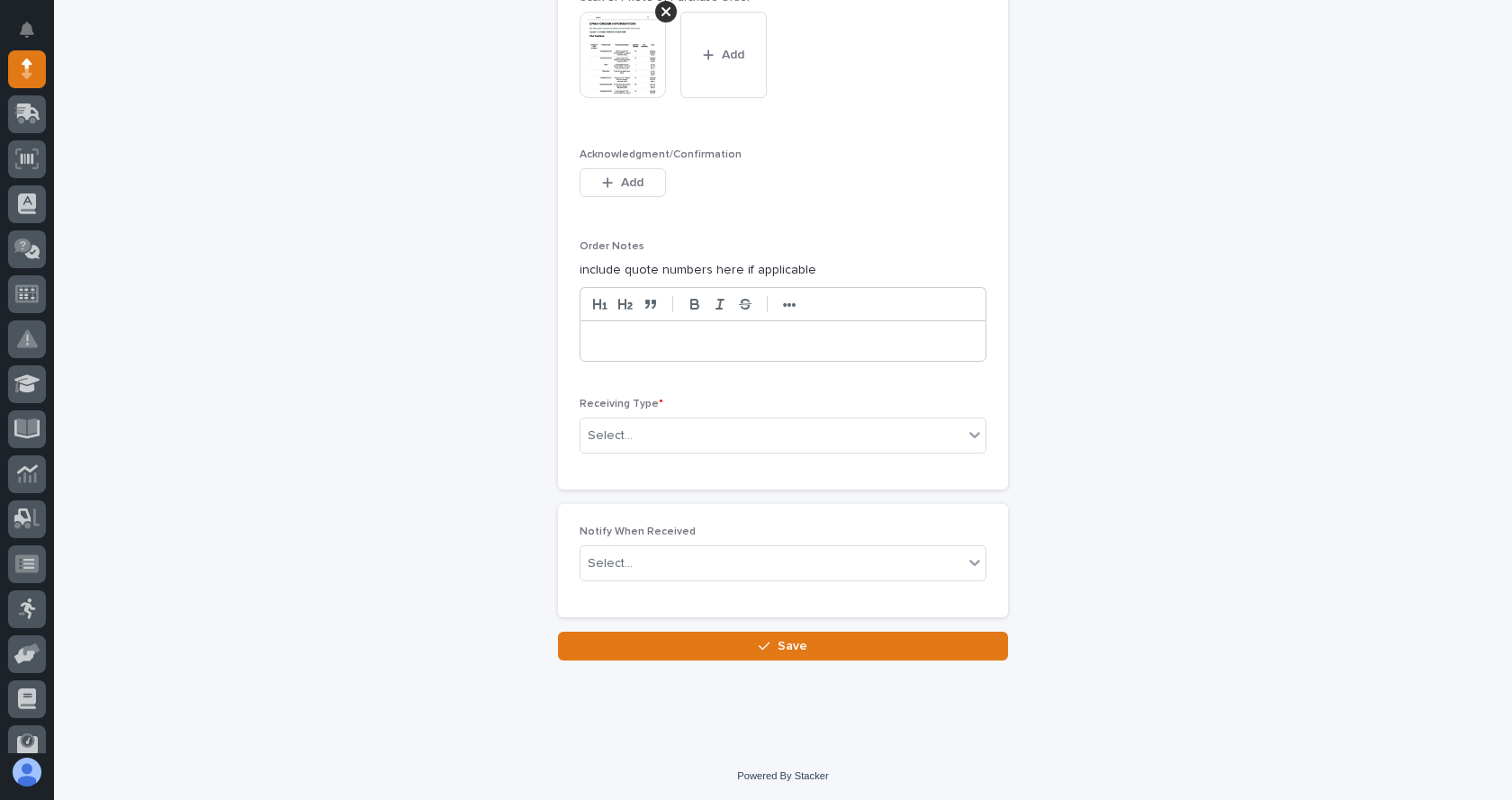
scroll to position [1428, 0]
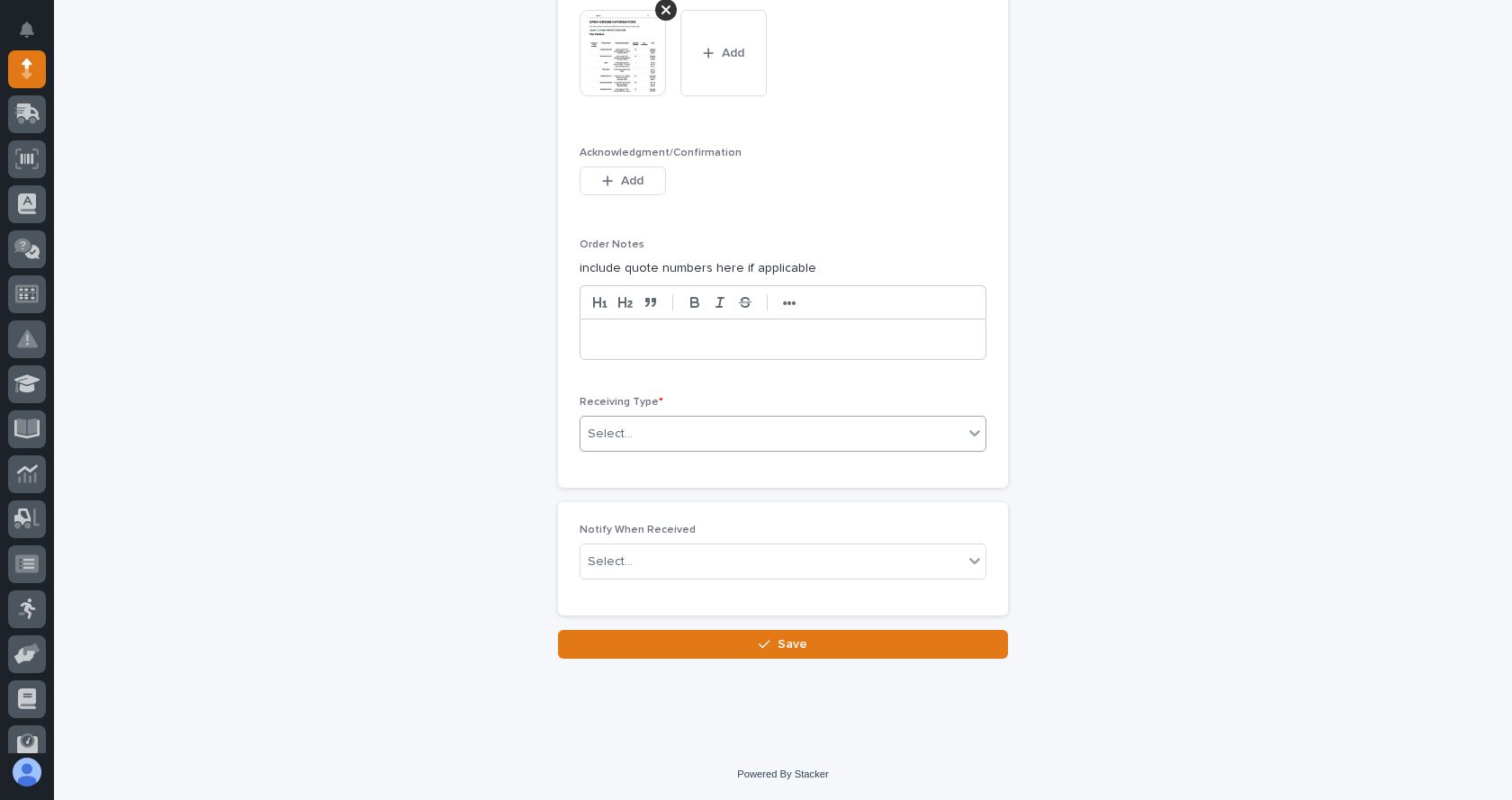
click at [966, 429] on icon at bounding box center [974, 432] width 18 height 18
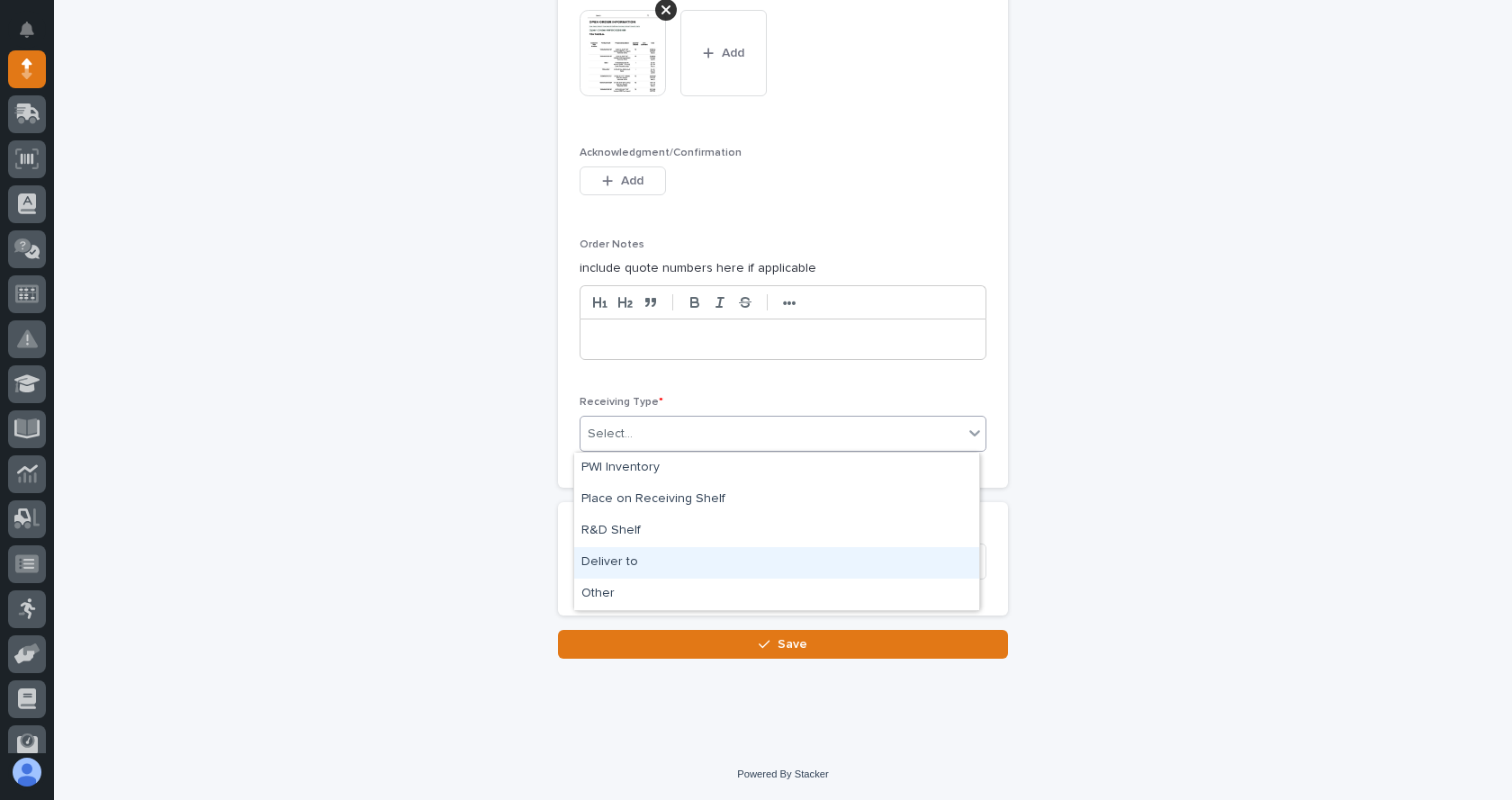
click at [620, 554] on div "Deliver to" at bounding box center [777, 563] width 405 height 32
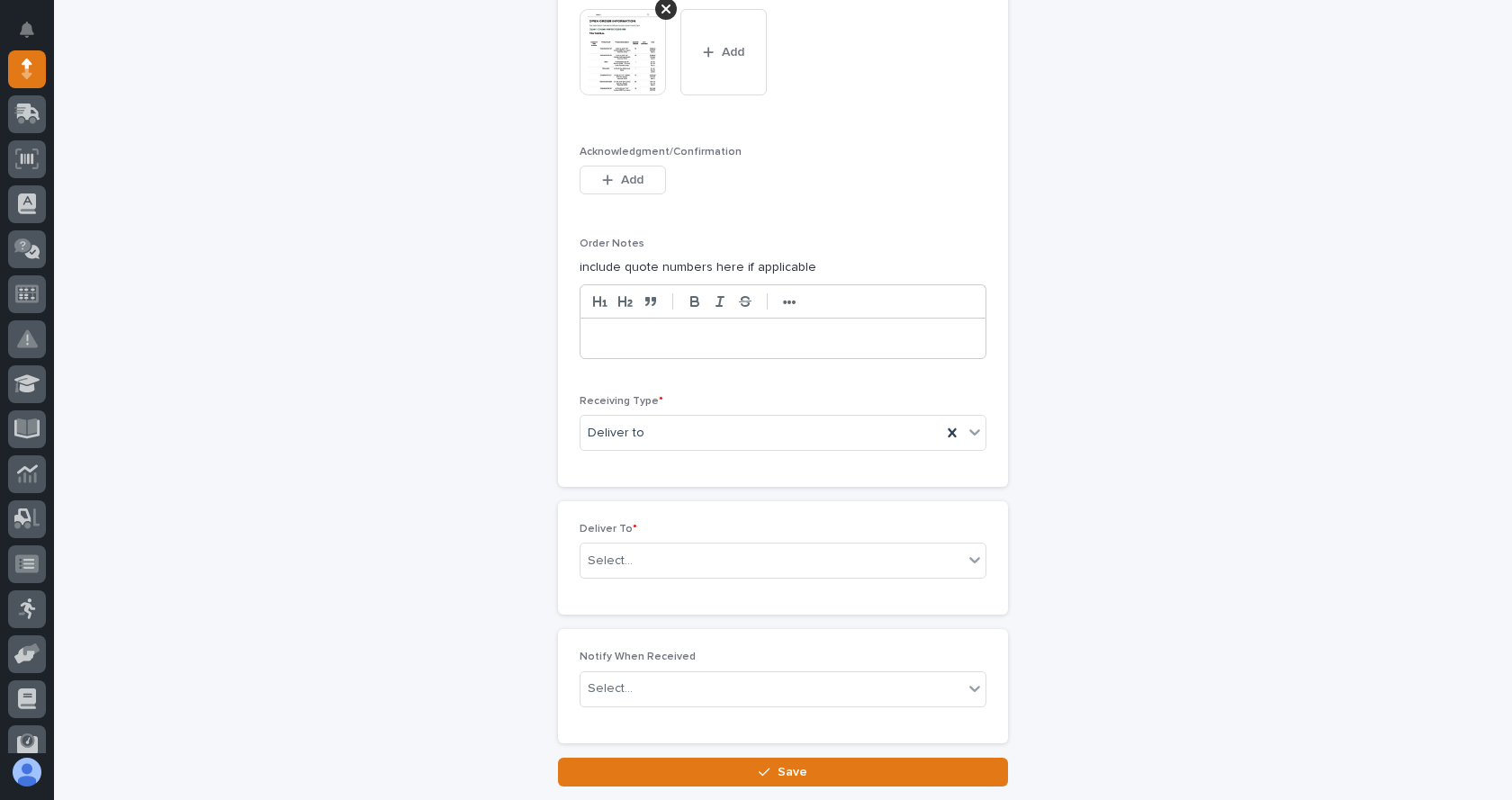
click at [650, 541] on div "Deliver To * Select..." at bounding box center [783, 557] width 407 height 70
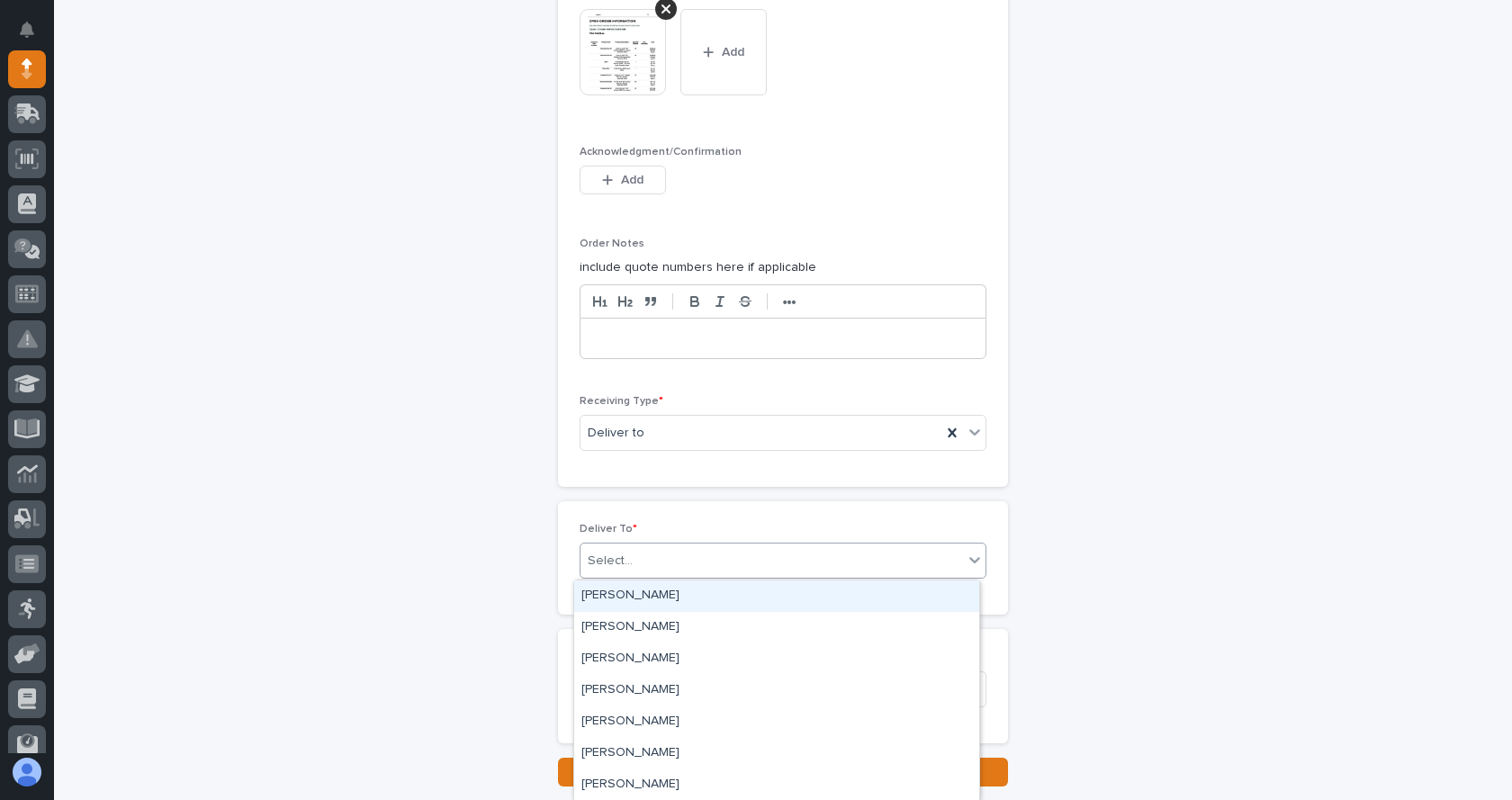
click at [655, 564] on div "Select..." at bounding box center [772, 561] width 383 height 30
type input "****"
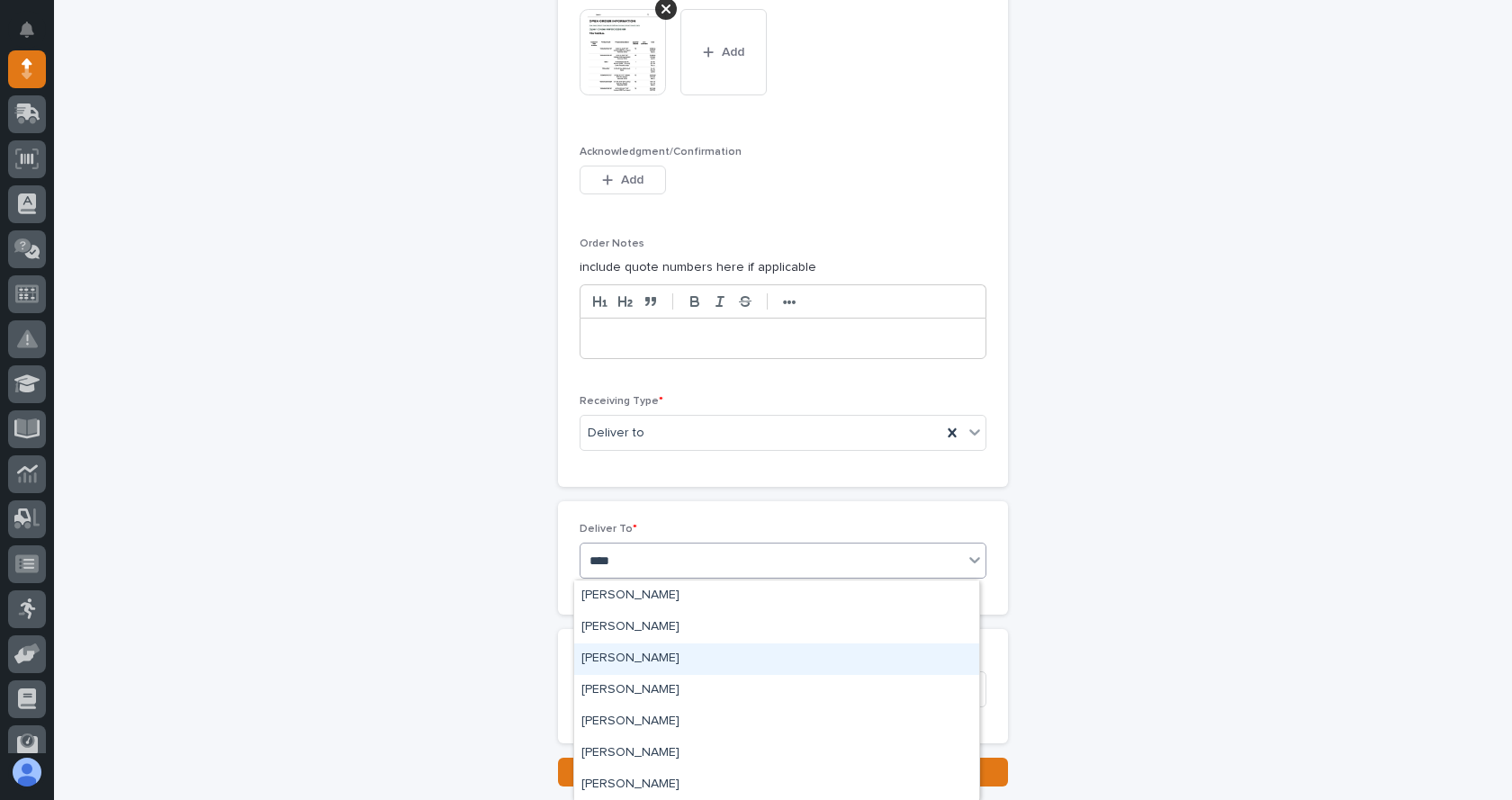
click at [665, 653] on div "[PERSON_NAME]" at bounding box center [777, 660] width 405 height 32
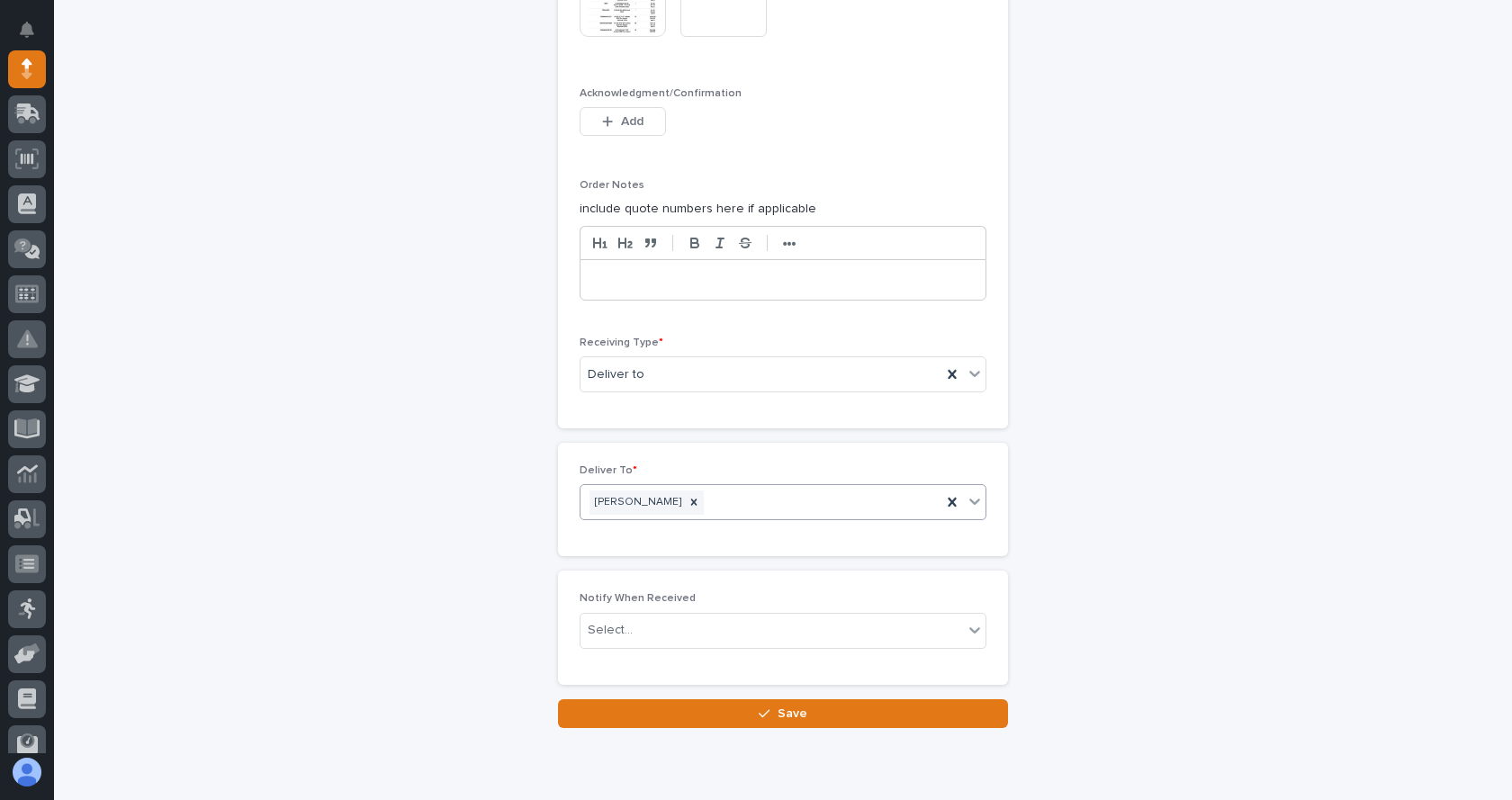
scroll to position [1556, 0]
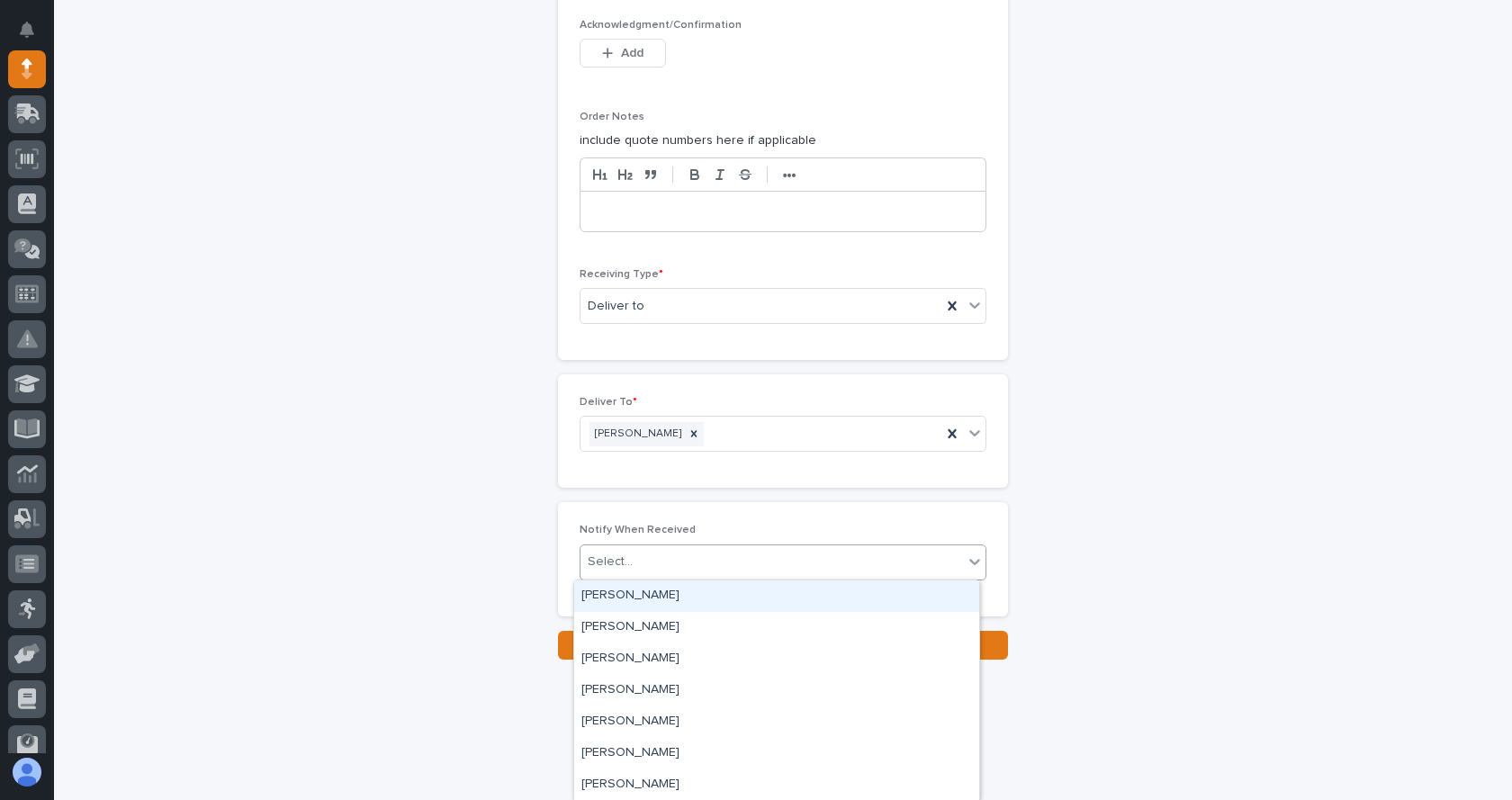
click at [684, 568] on div "Select..." at bounding box center [772, 562] width 383 height 30
type input "****"
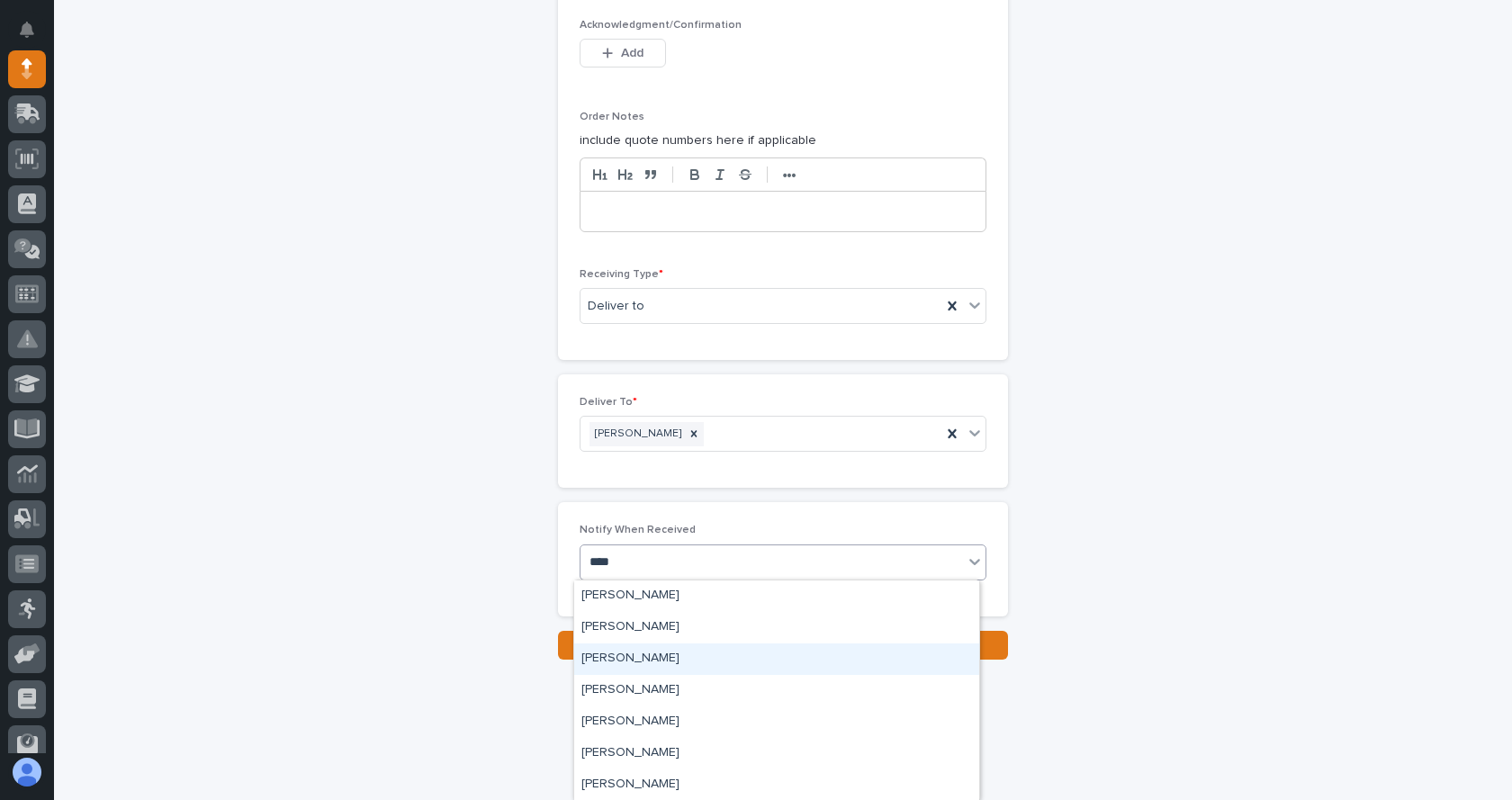
click at [630, 664] on div "[PERSON_NAME]" at bounding box center [777, 660] width 405 height 32
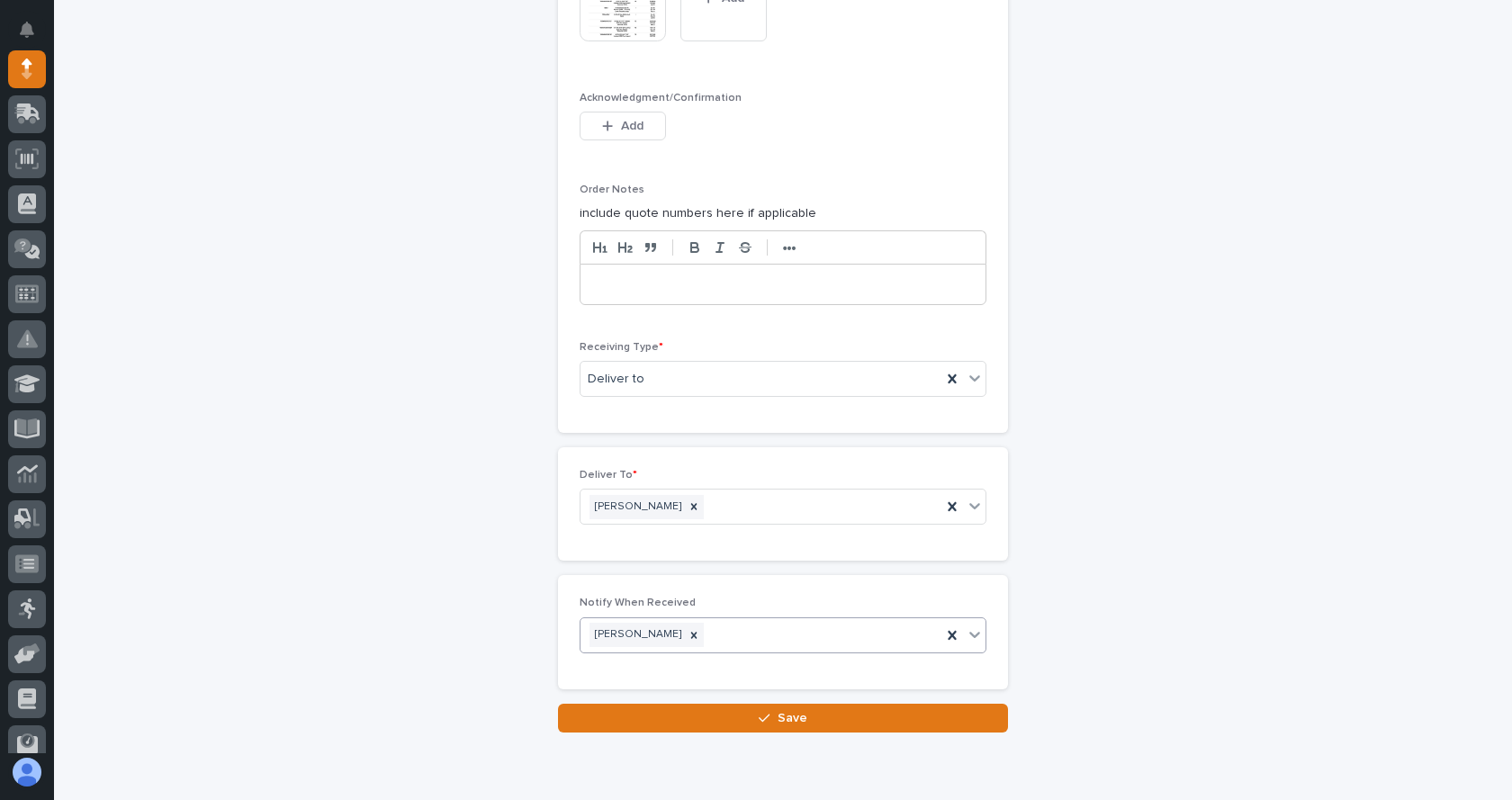
scroll to position [1531, 0]
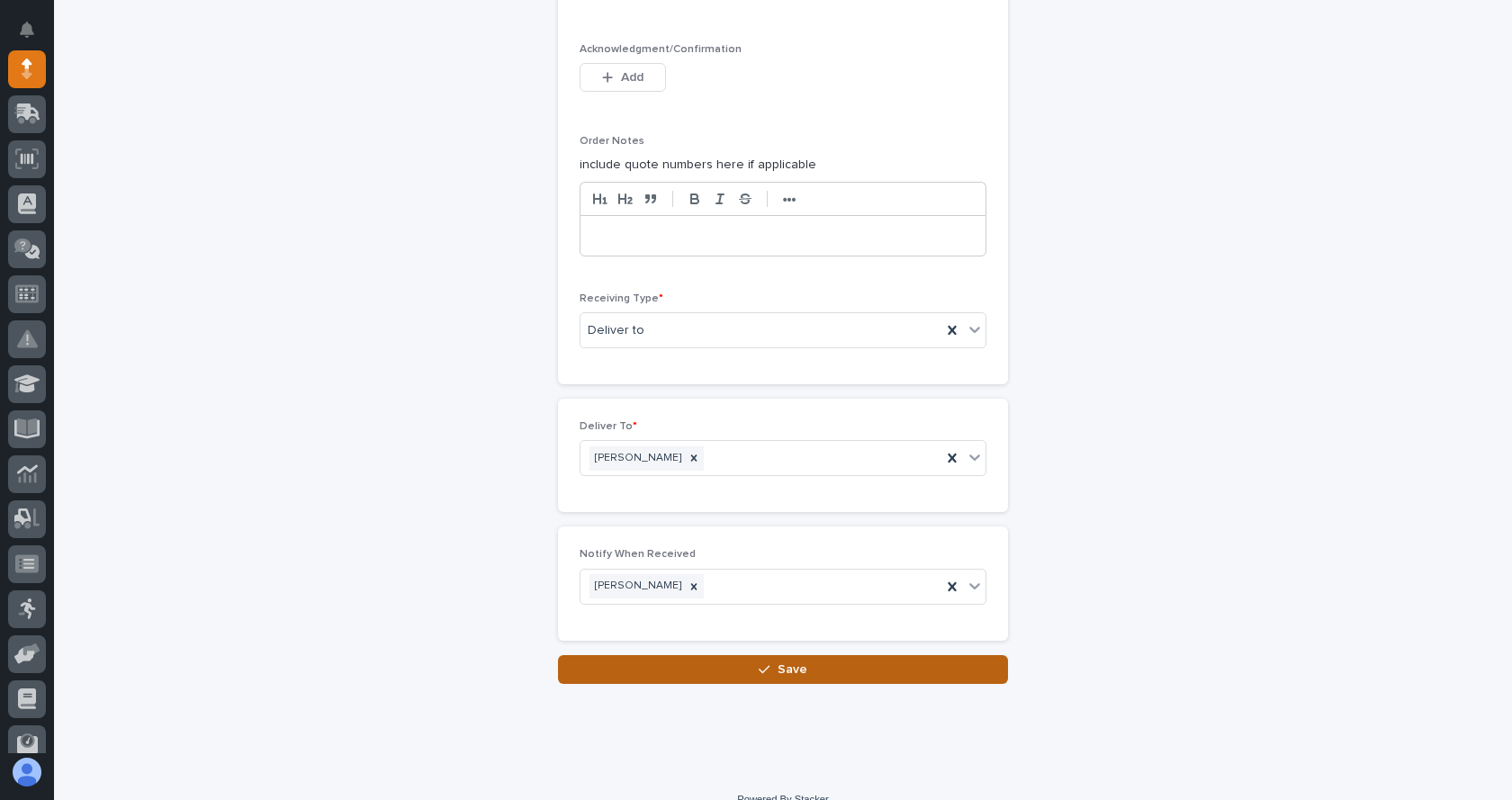
click at [826, 668] on button "Save" at bounding box center [783, 669] width 450 height 29
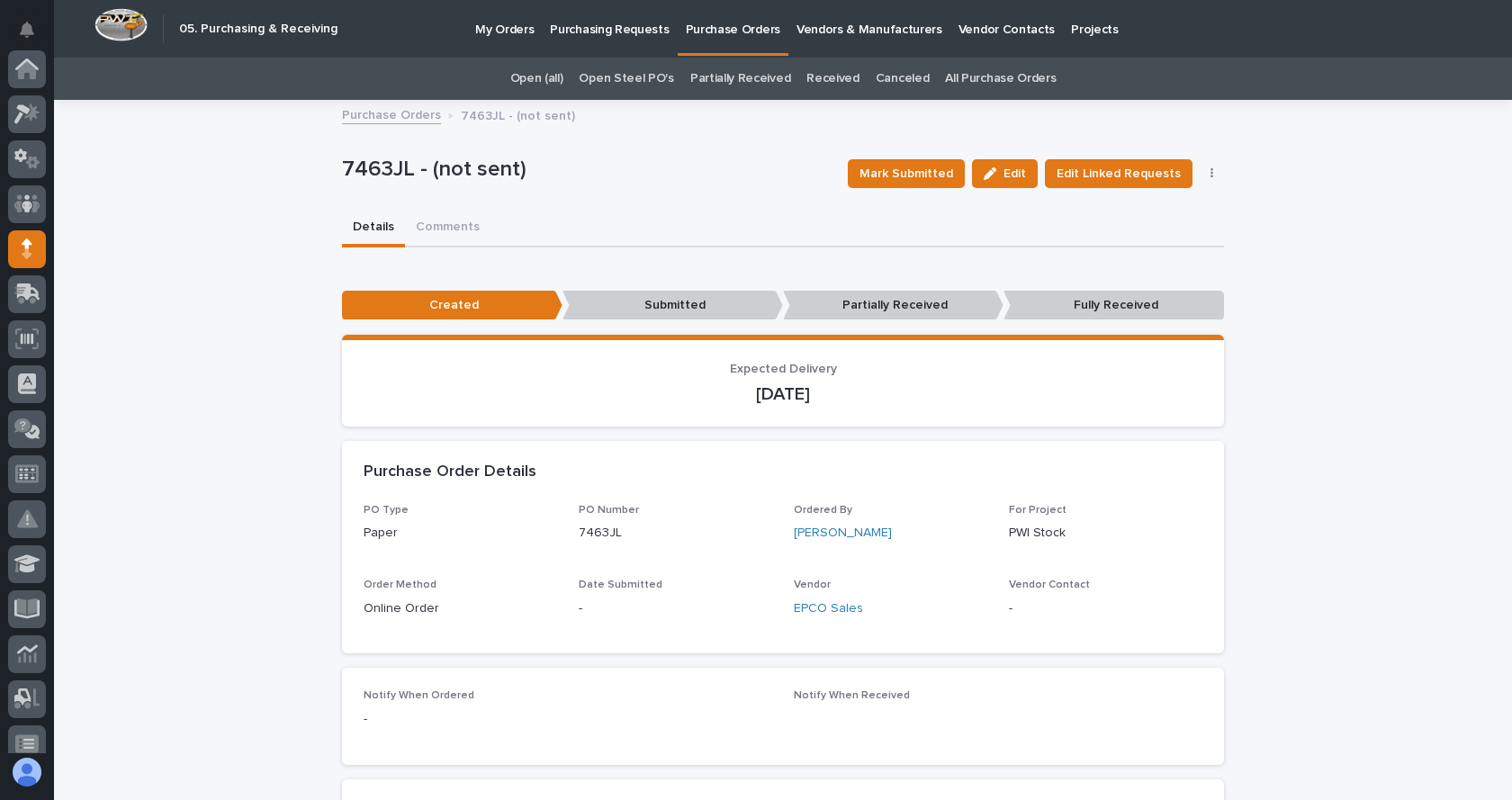
scroll to position [180, 0]
